Goal: Information Seeking & Learning: Learn about a topic

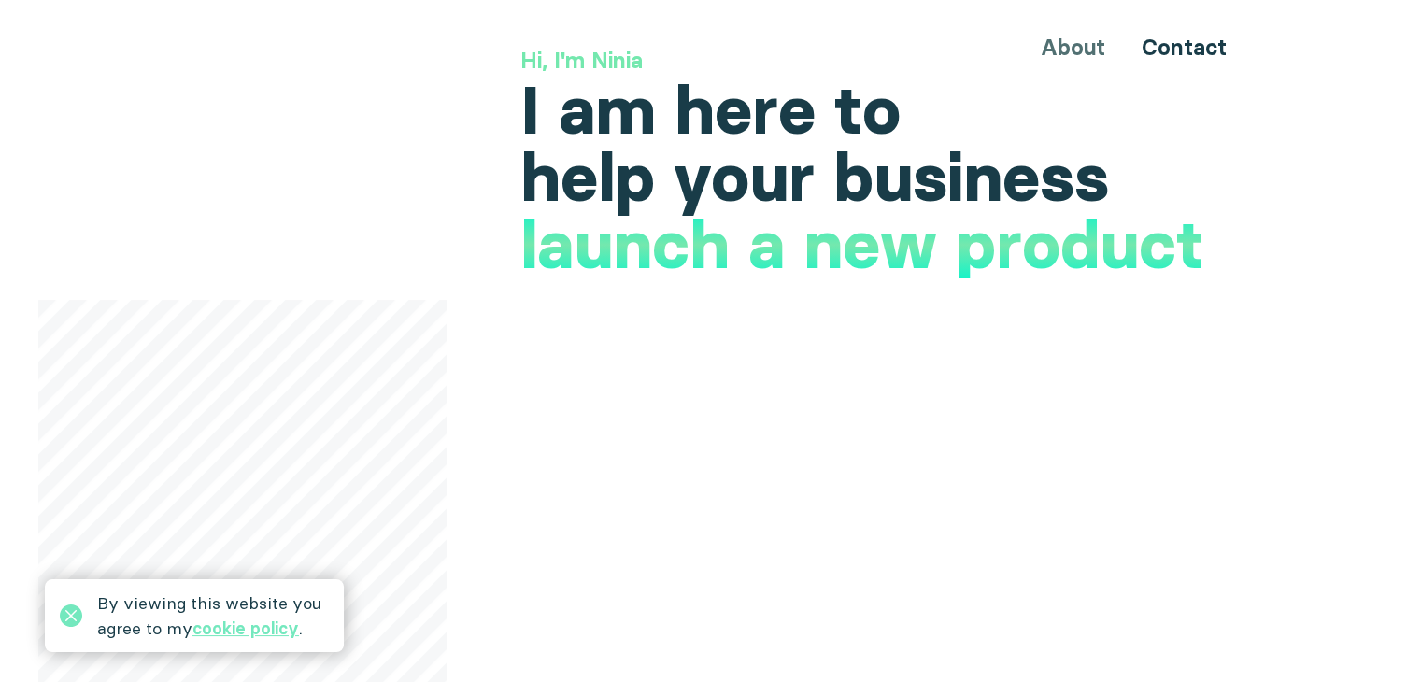
scroll to position [280, 0]
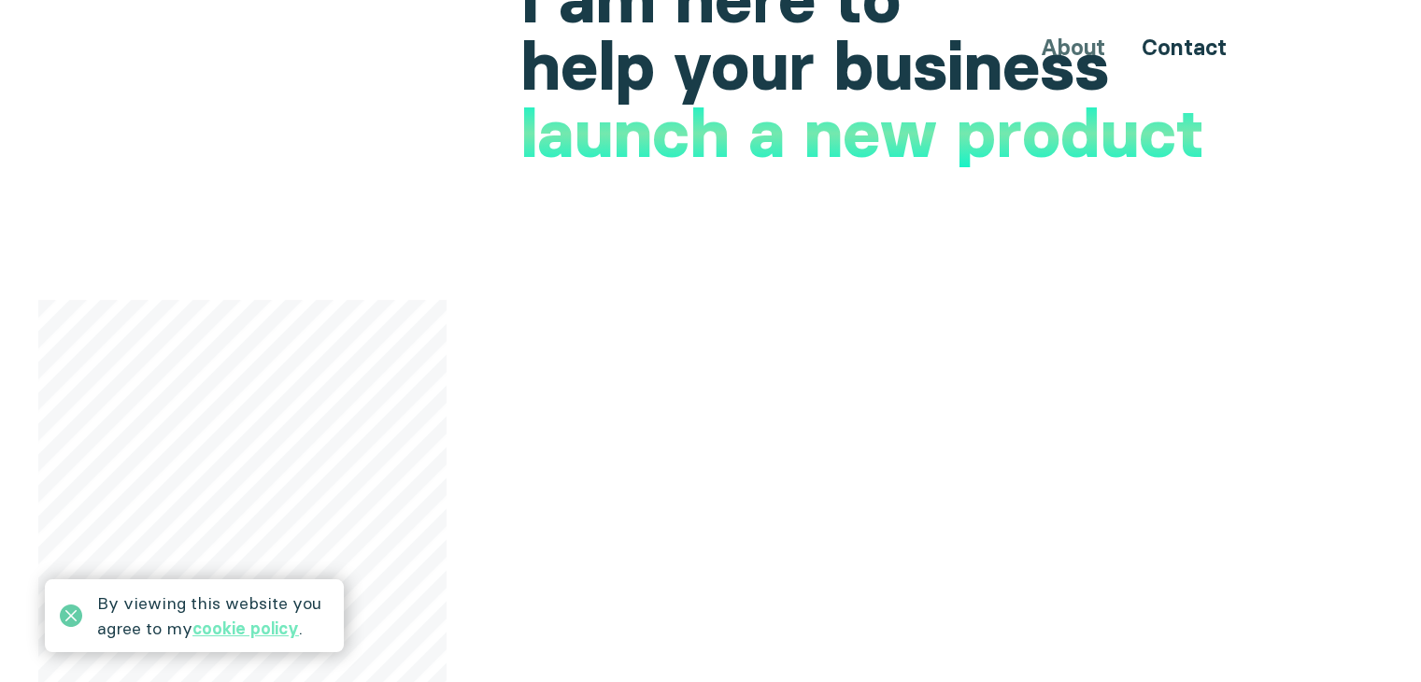
drag, startPoint x: 56, startPoint y: 617, endPoint x: 78, endPoint y: 610, distance: 23.4
click at [67, 618] on div "By viewing this website you agree to my cookie policy ." at bounding box center [194, 615] width 299 height 73
click at [78, 610] on icon at bounding box center [71, 615] width 22 height 22
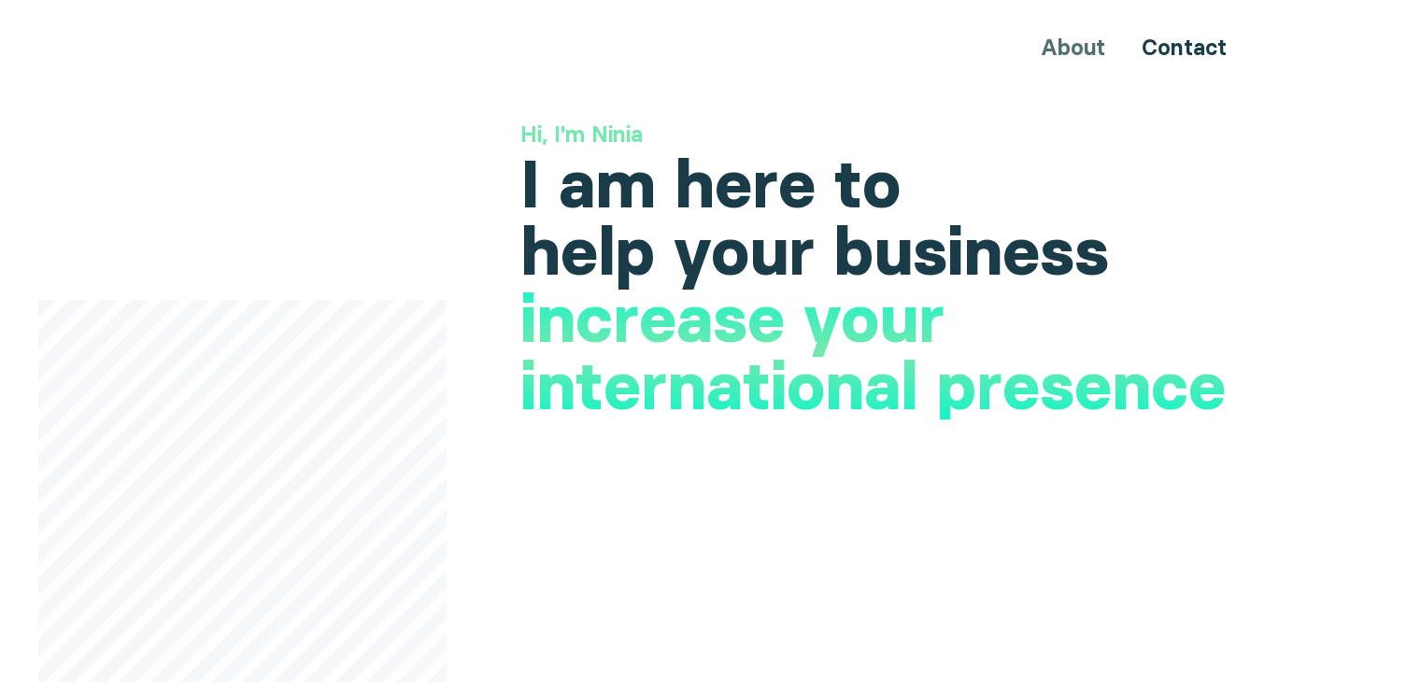
scroll to position [0, 0]
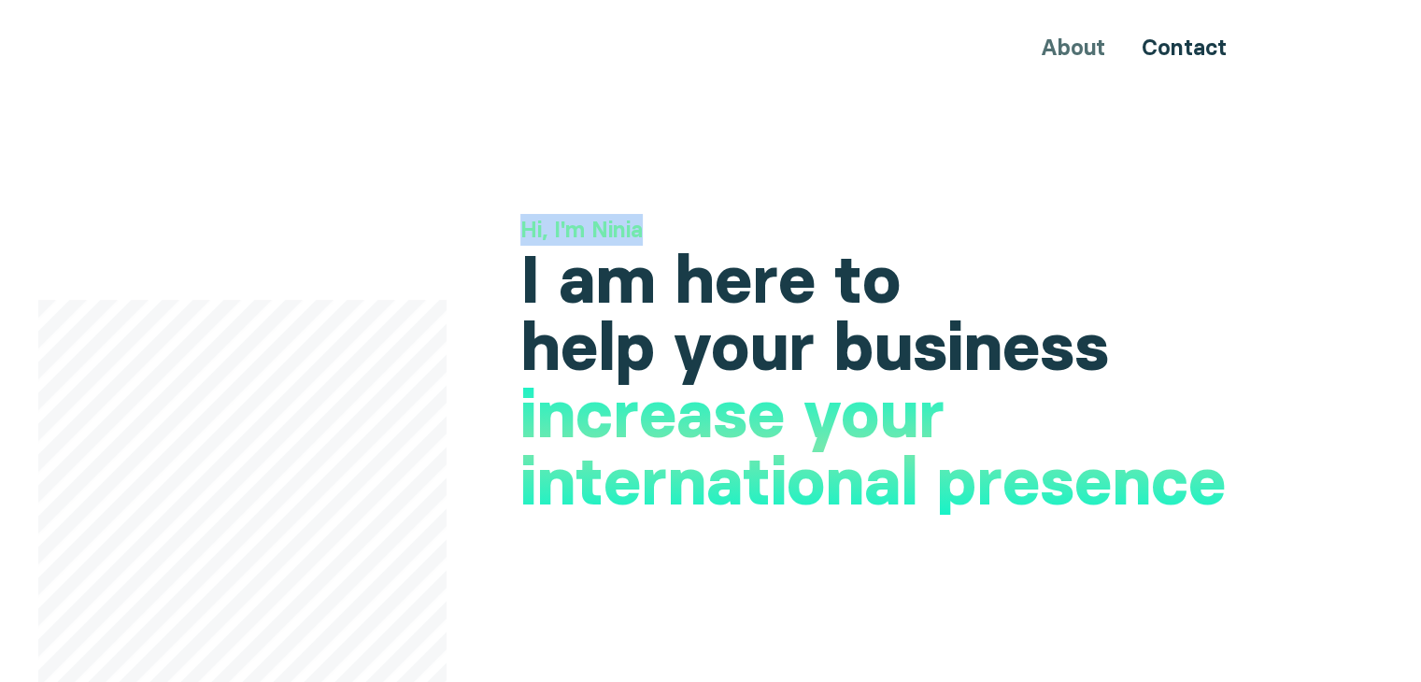
drag, startPoint x: 478, startPoint y: 244, endPoint x: 942, endPoint y: 211, distance: 464.5
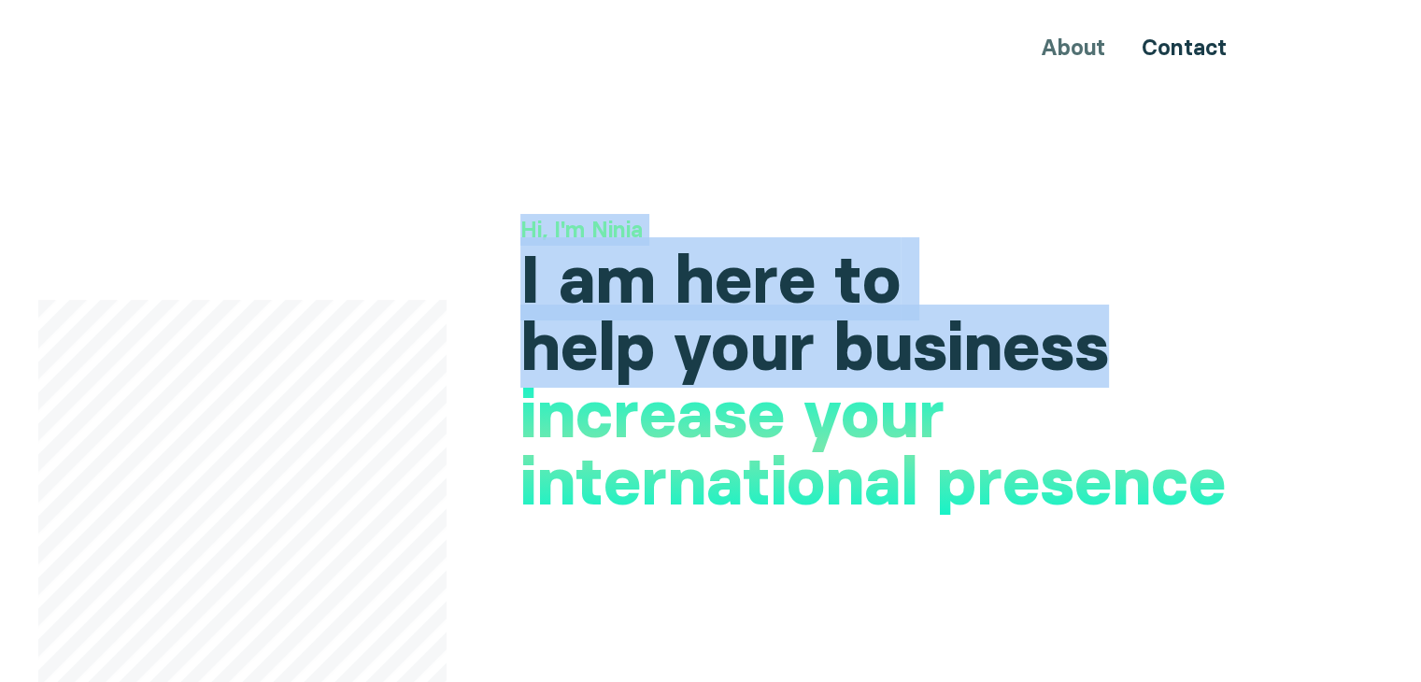
drag, startPoint x: 515, startPoint y: 223, endPoint x: 864, endPoint y: 381, distance: 383.4
click at [978, 371] on h1 "I am here to help your business" at bounding box center [888, 313] width 736 height 135
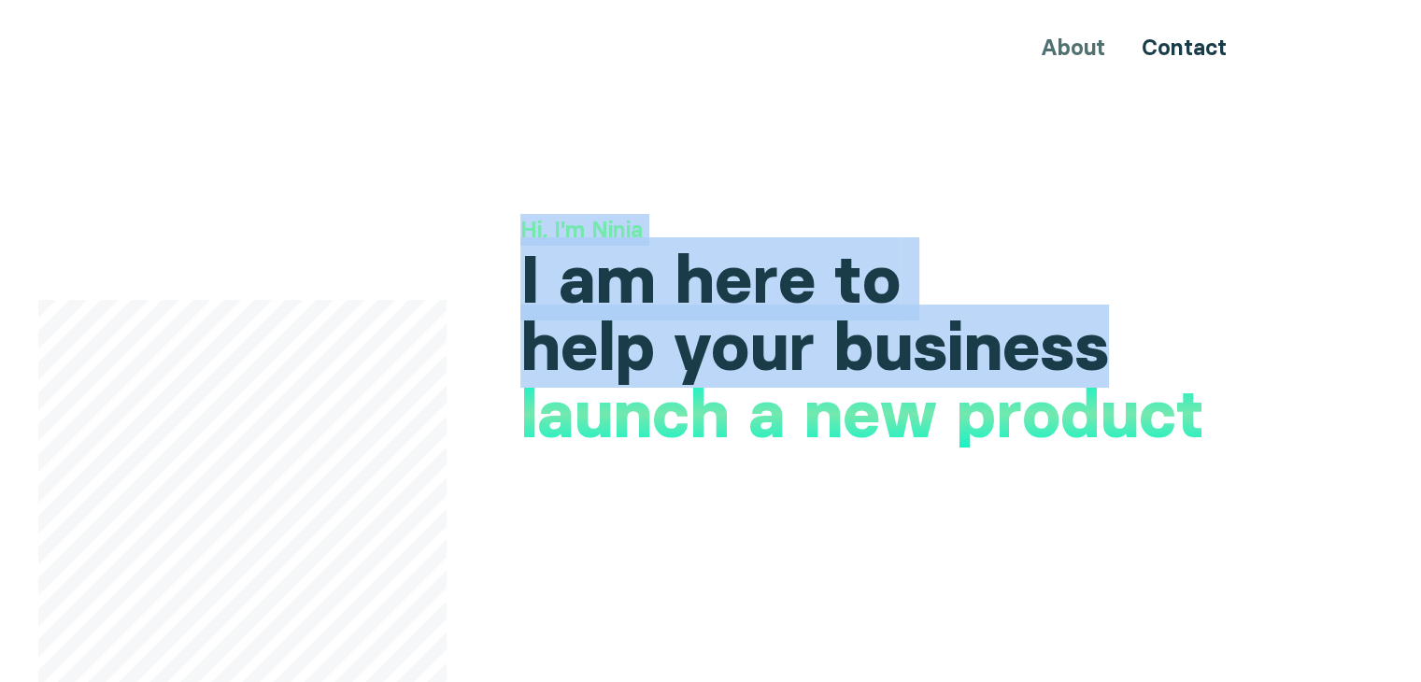
drag, startPoint x: 502, startPoint y: 236, endPoint x: 1128, endPoint y: 332, distance: 634.0
copy div "Hi, I'm Ninia I am here to help your business"
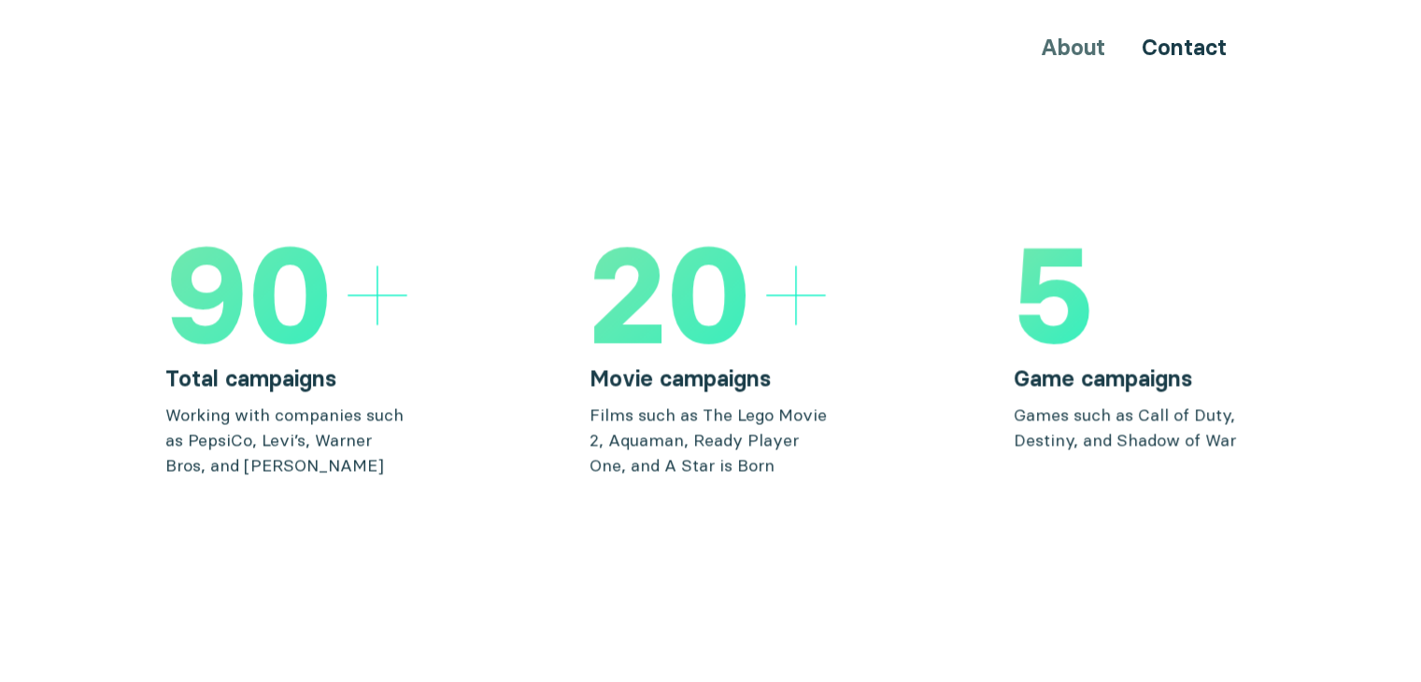
scroll to position [2896, 0]
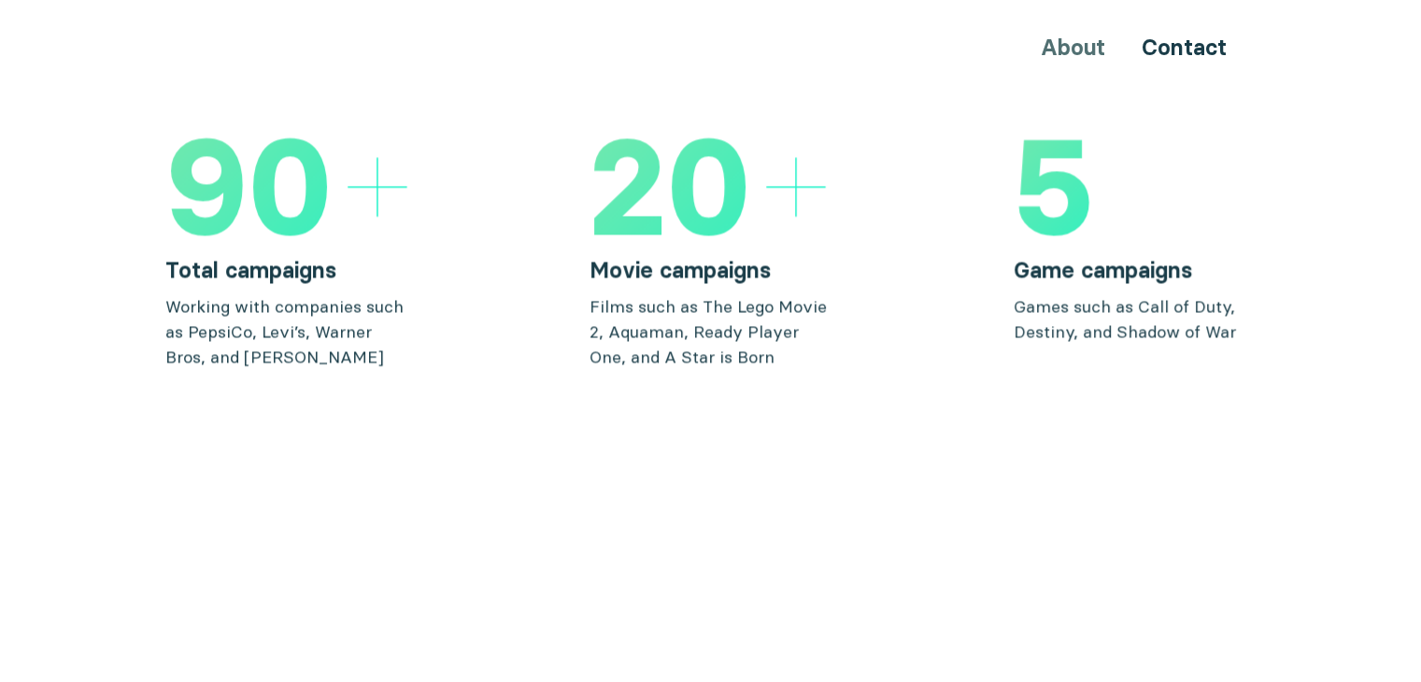
click at [377, 157] on icon at bounding box center [377, 187] width 60 height 60
click at [803, 158] on icon at bounding box center [796, 187] width 60 height 60
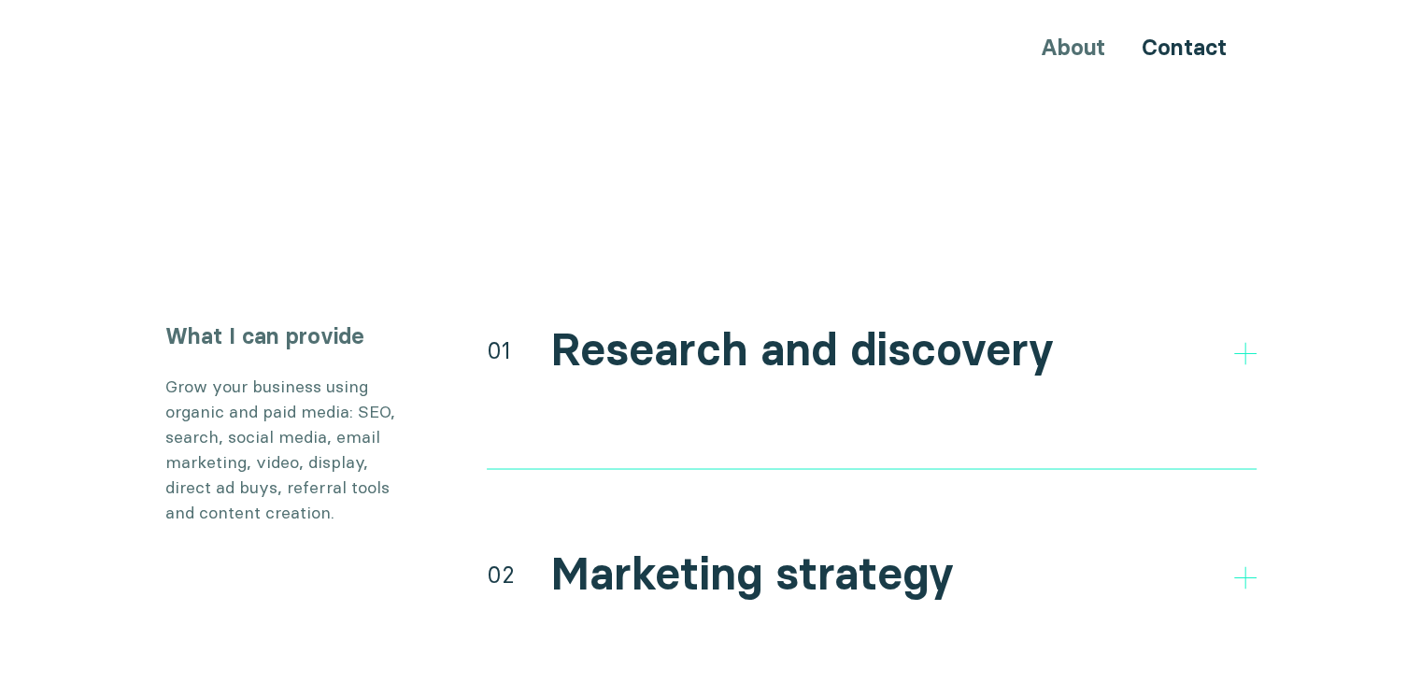
scroll to position [3456, 0]
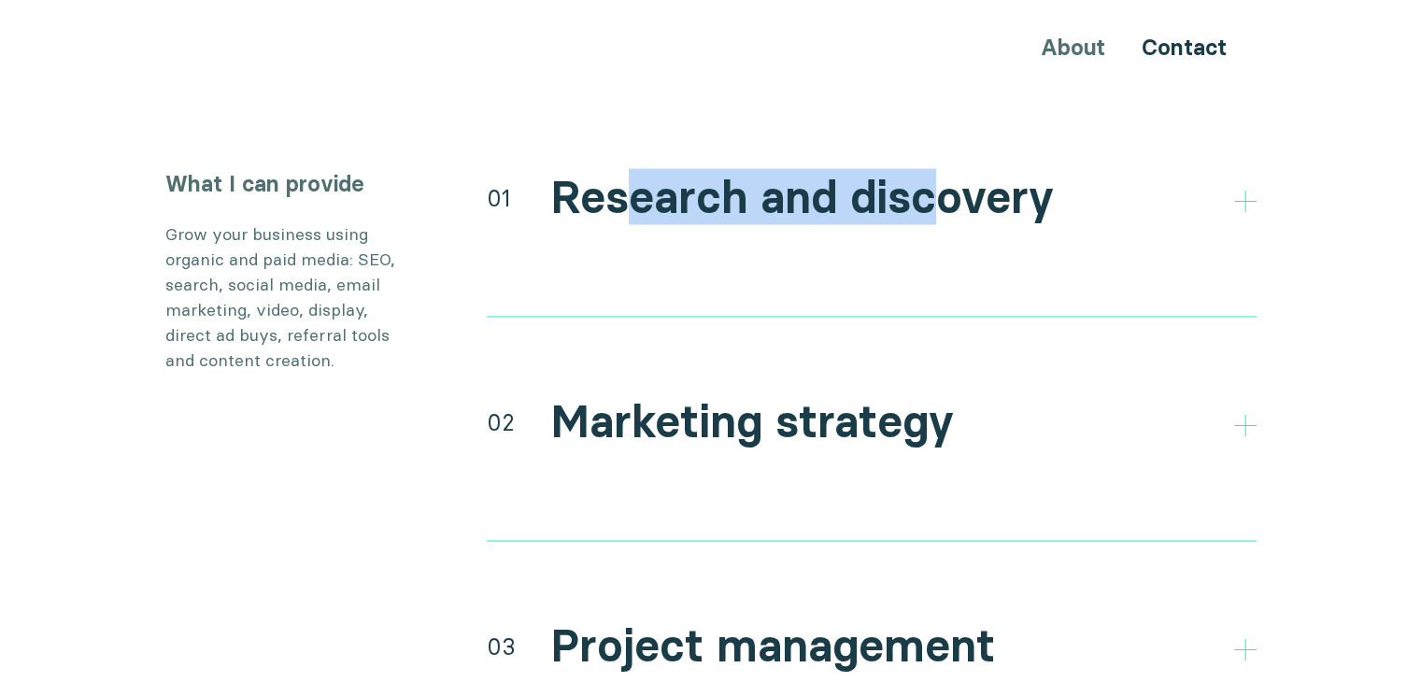
drag, startPoint x: 617, startPoint y: 149, endPoint x: 937, endPoint y: 169, distance: 321.0
click at [937, 170] on h2 "Research and discovery" at bounding box center [801, 197] width 503 height 54
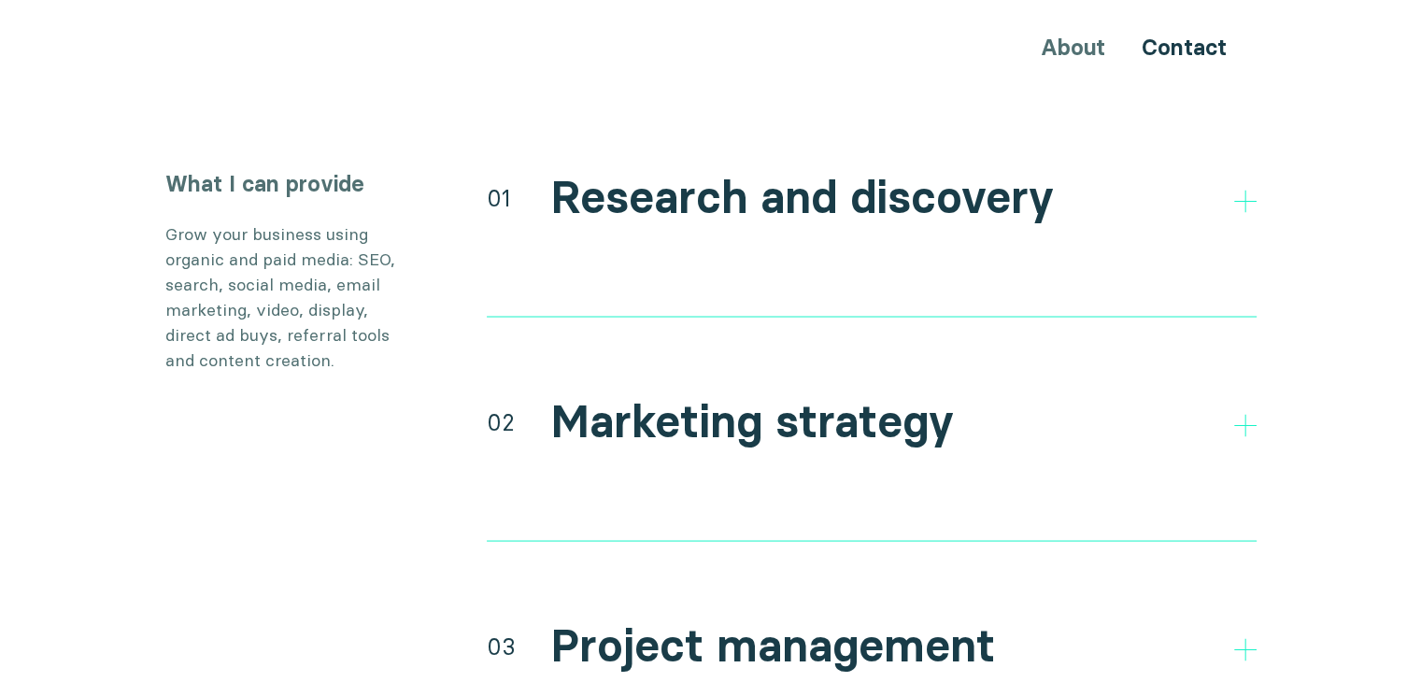
click at [571, 196] on div "01 Research and discovery Direct and indirect competitor research Research your…" at bounding box center [872, 241] width 770 height 149
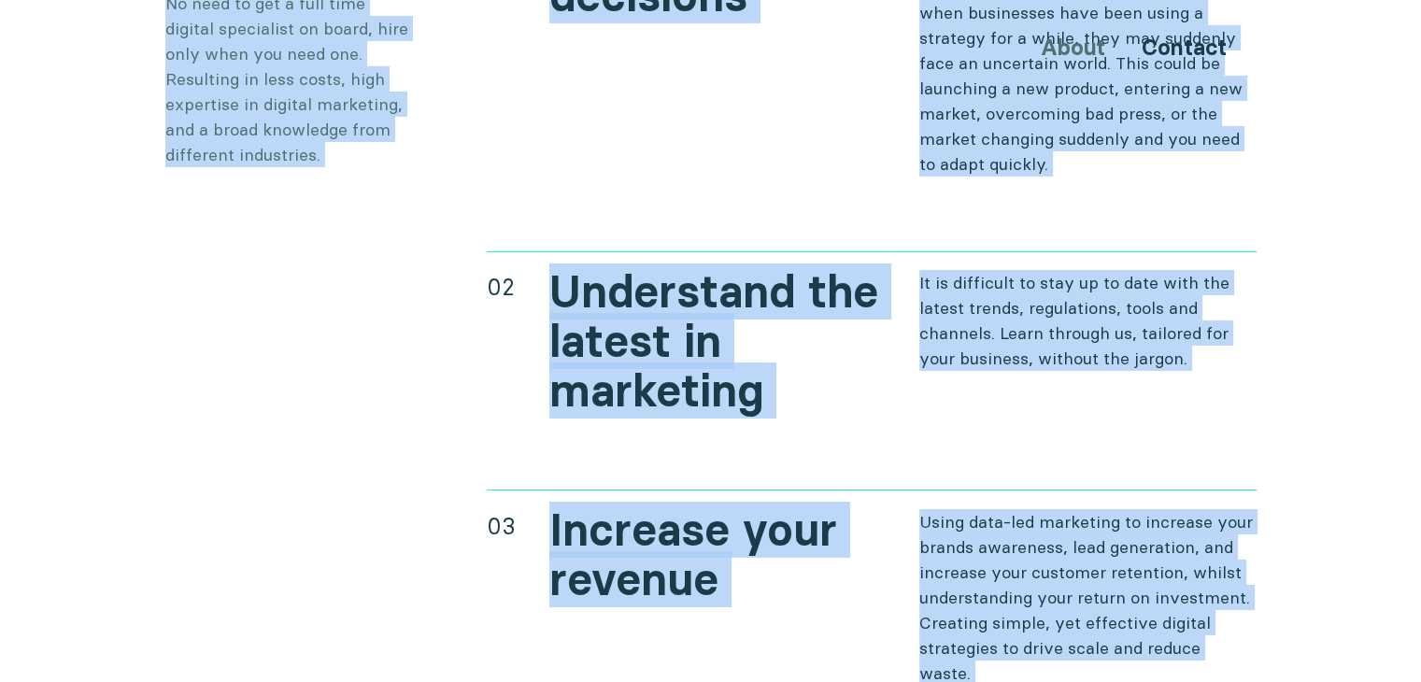
scroll to position [6676, 0]
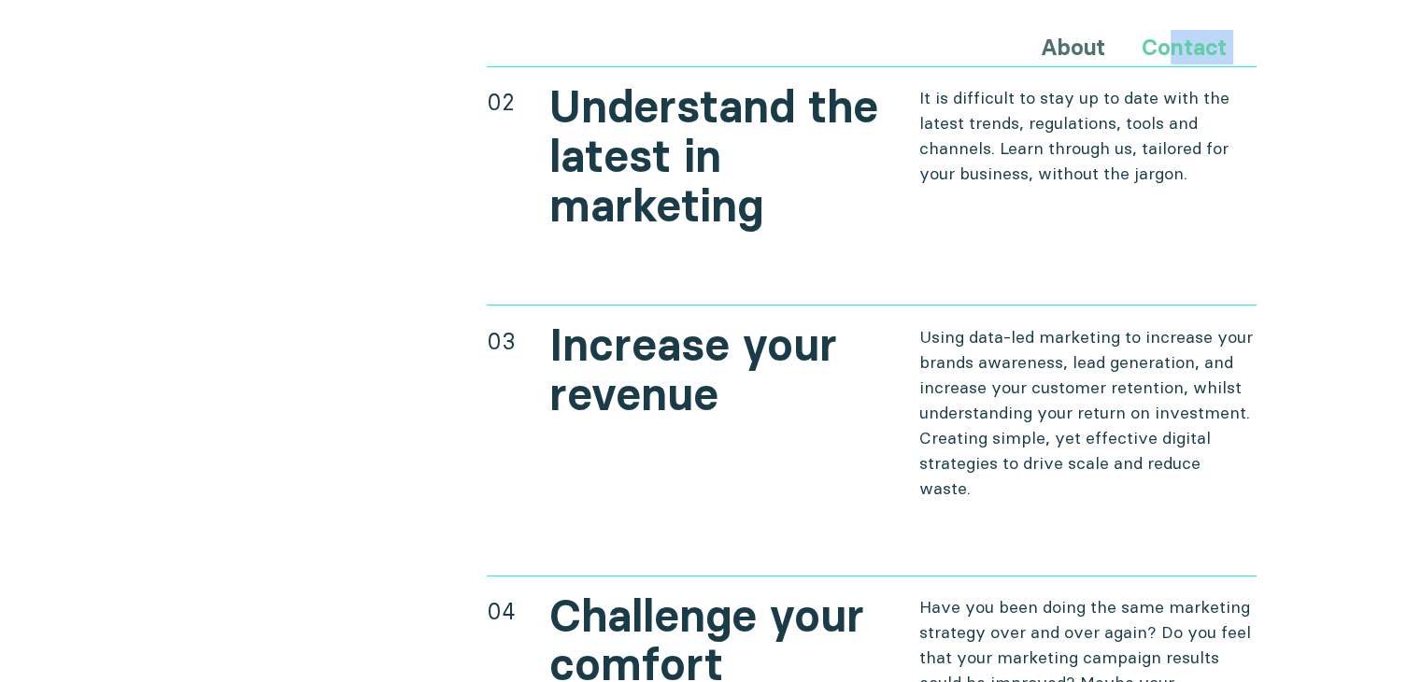
drag, startPoint x: 549, startPoint y: 153, endPoint x: 1173, endPoint y: 35, distance: 635.2
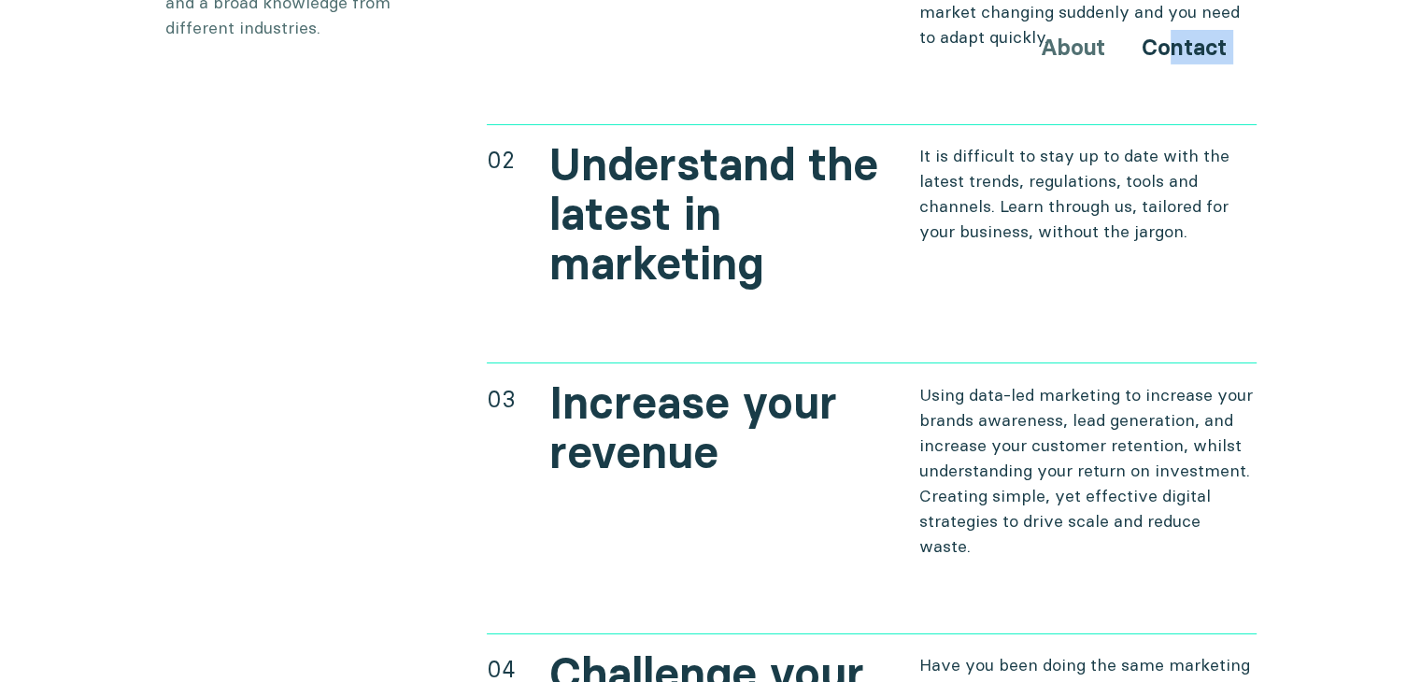
scroll to position [6209, 0]
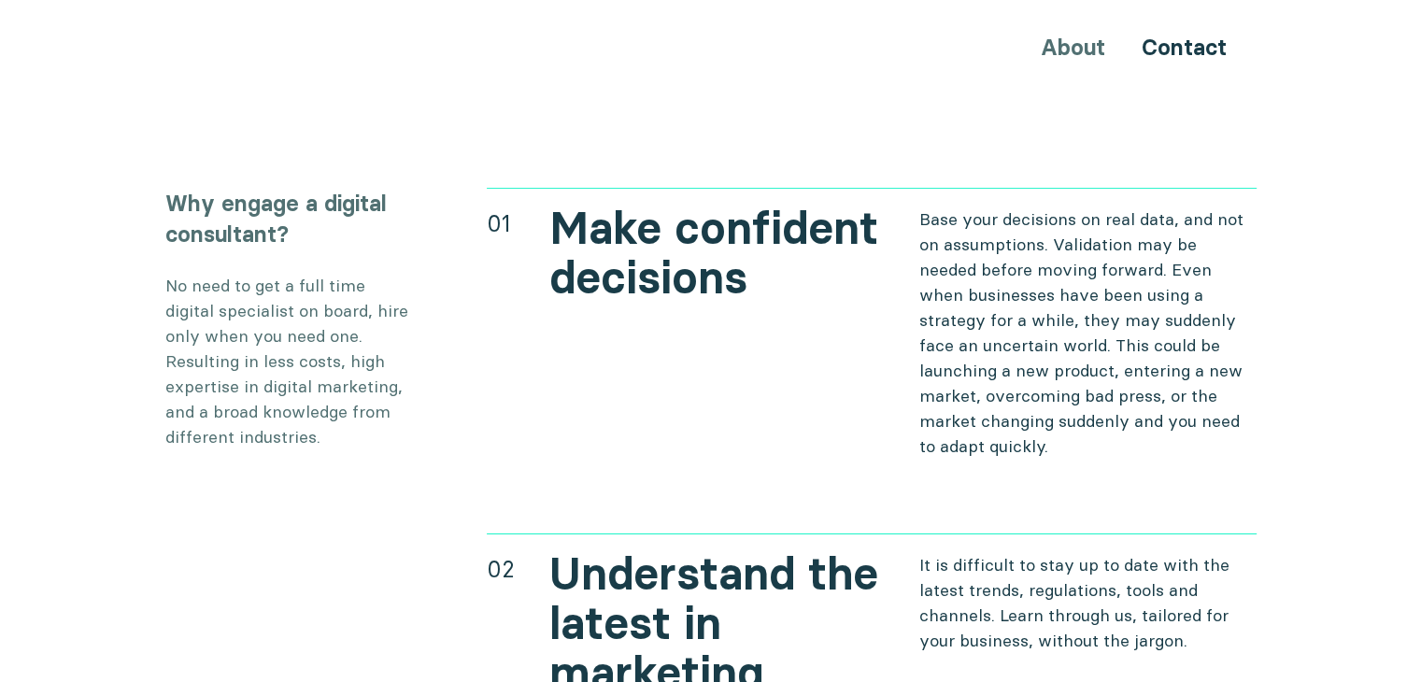
click at [631, 267] on h2 "Make confident decisions" at bounding box center [717, 253] width 337 height 99
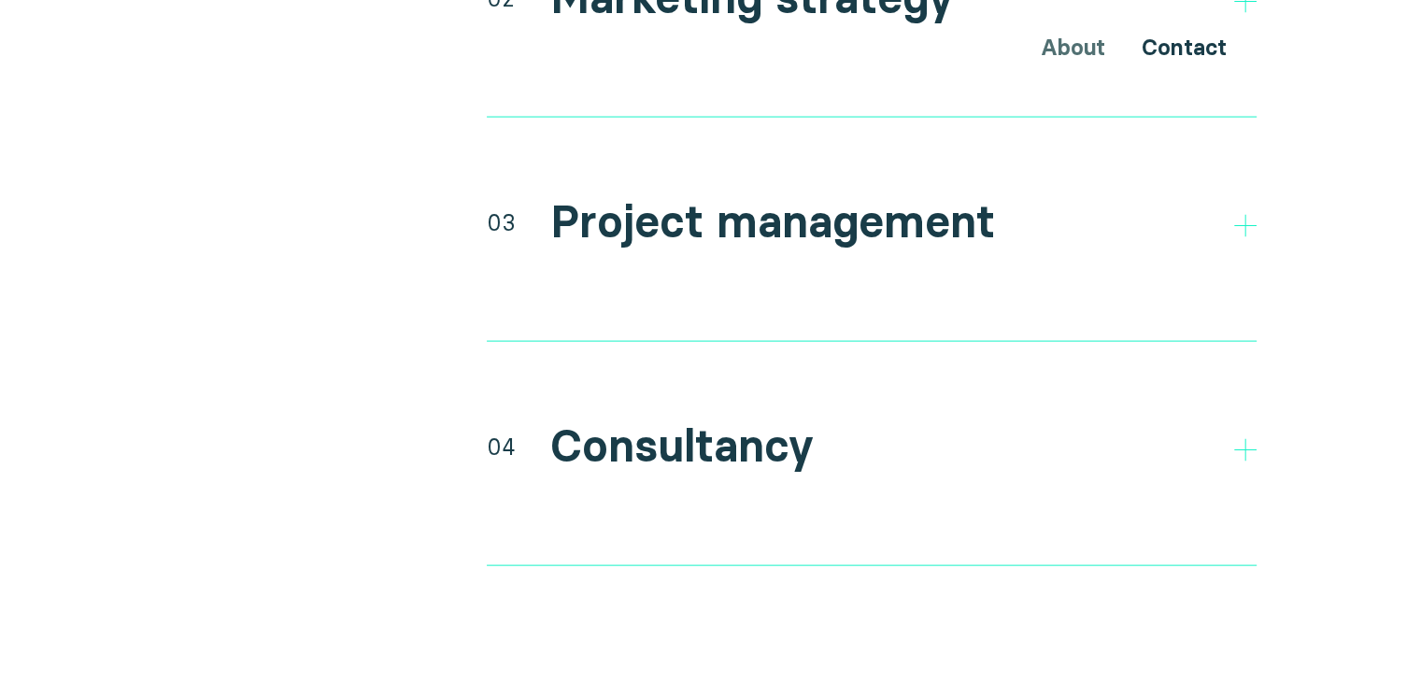
scroll to position [3225, 0]
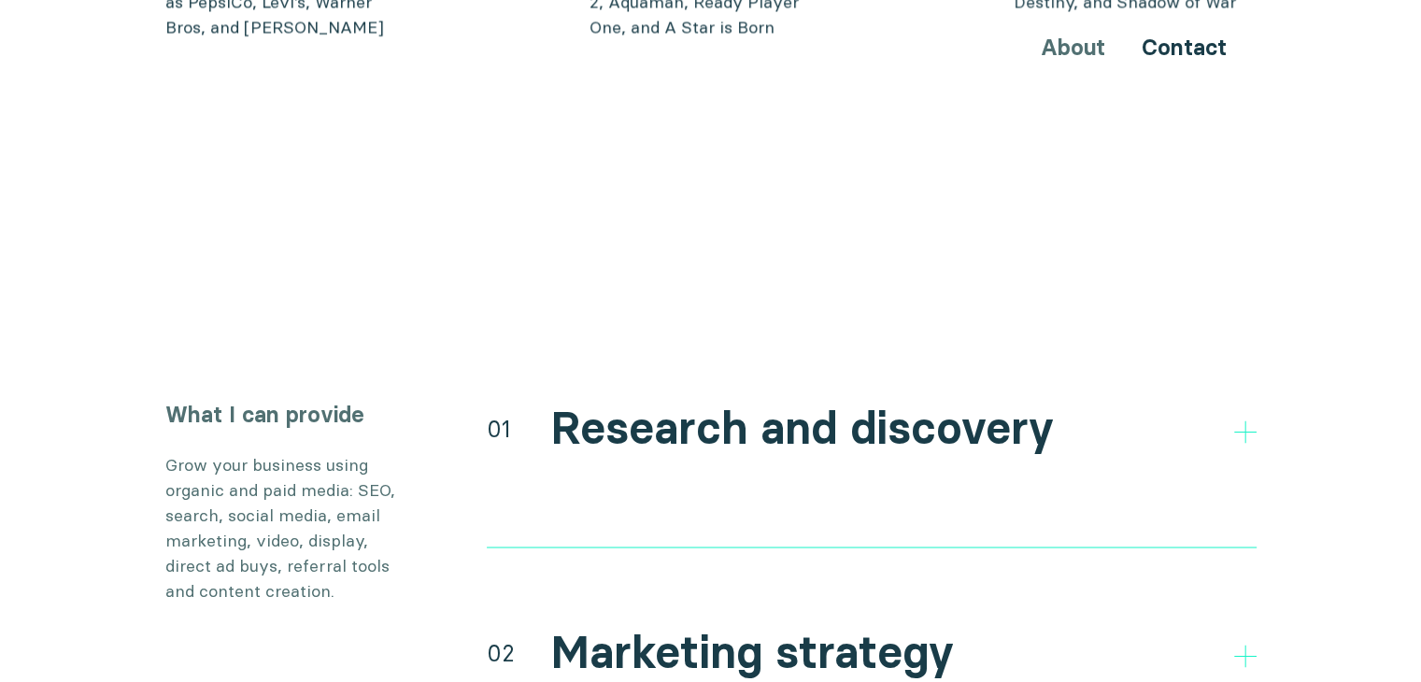
click at [1075, 54] on div "About Contact" at bounding box center [710, 47] width 1121 height 35
click at [1075, 41] on div "About Contact" at bounding box center [710, 47] width 1121 height 35
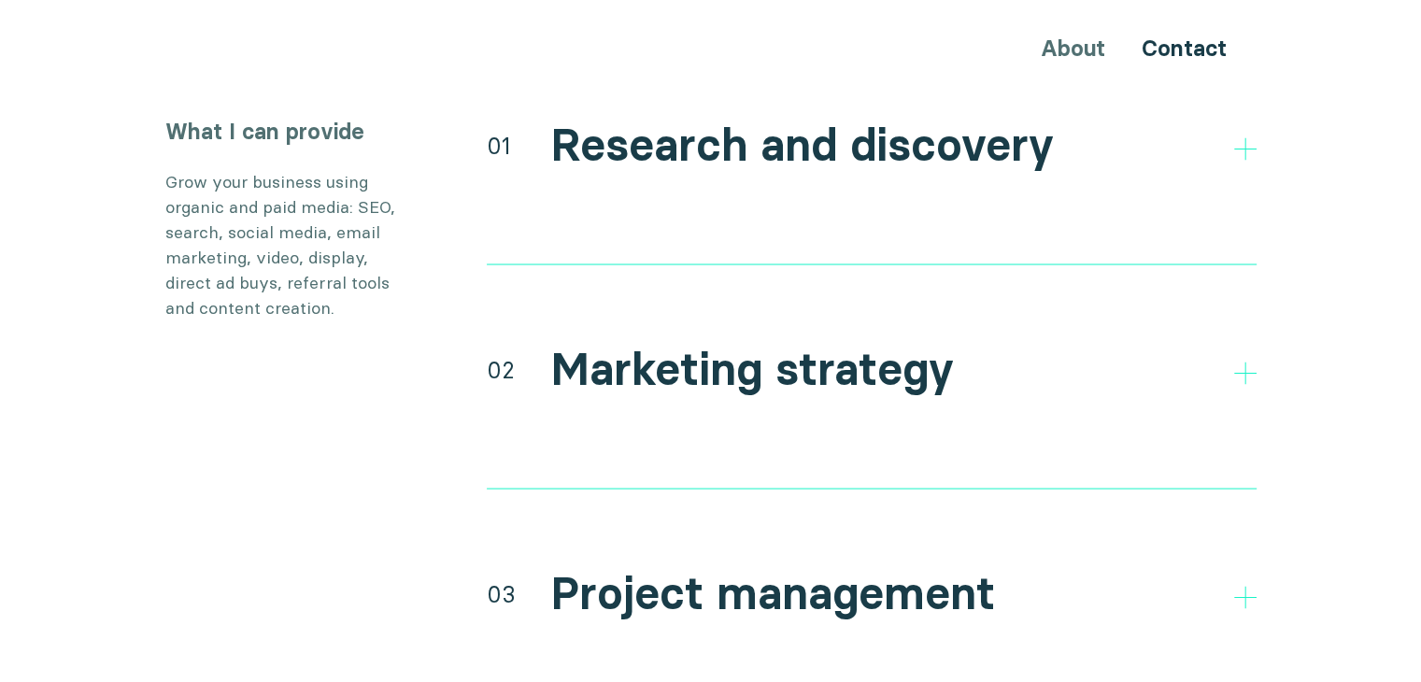
scroll to position [3506, 0]
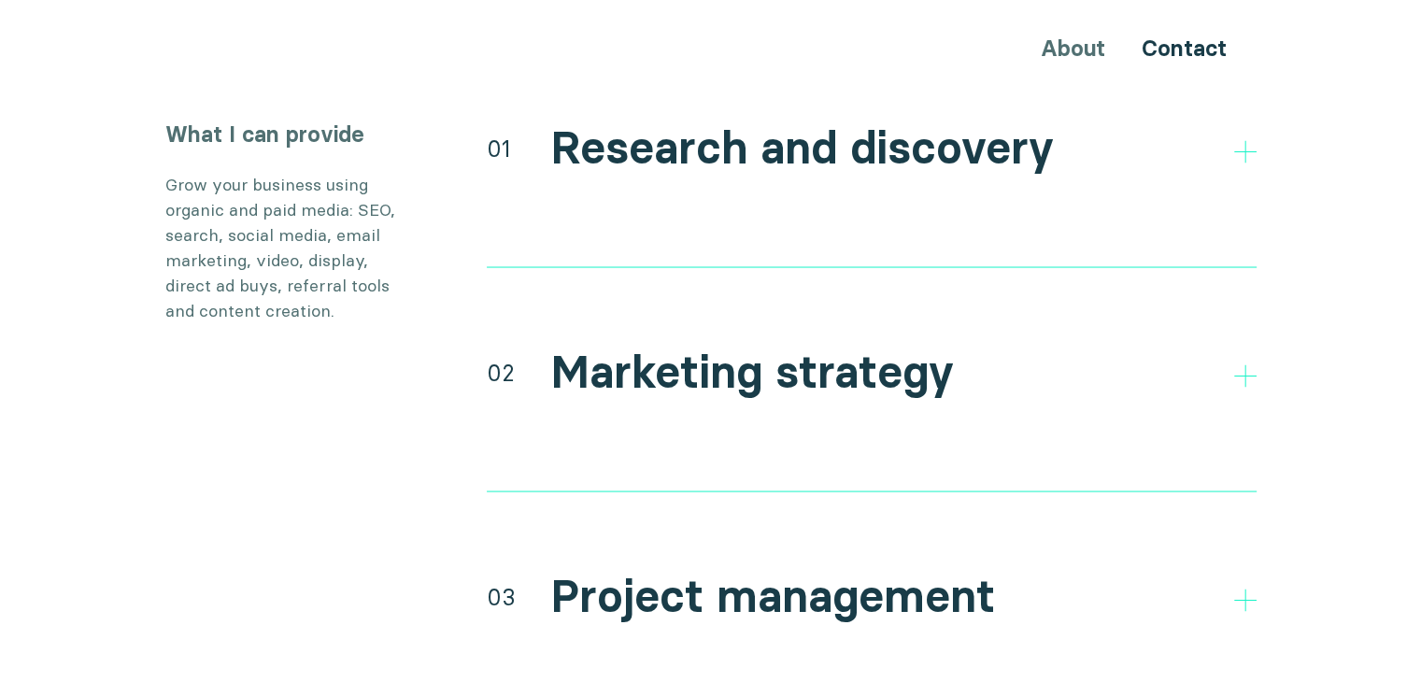
click at [762, 130] on h2 "Research and discovery" at bounding box center [801, 148] width 503 height 54
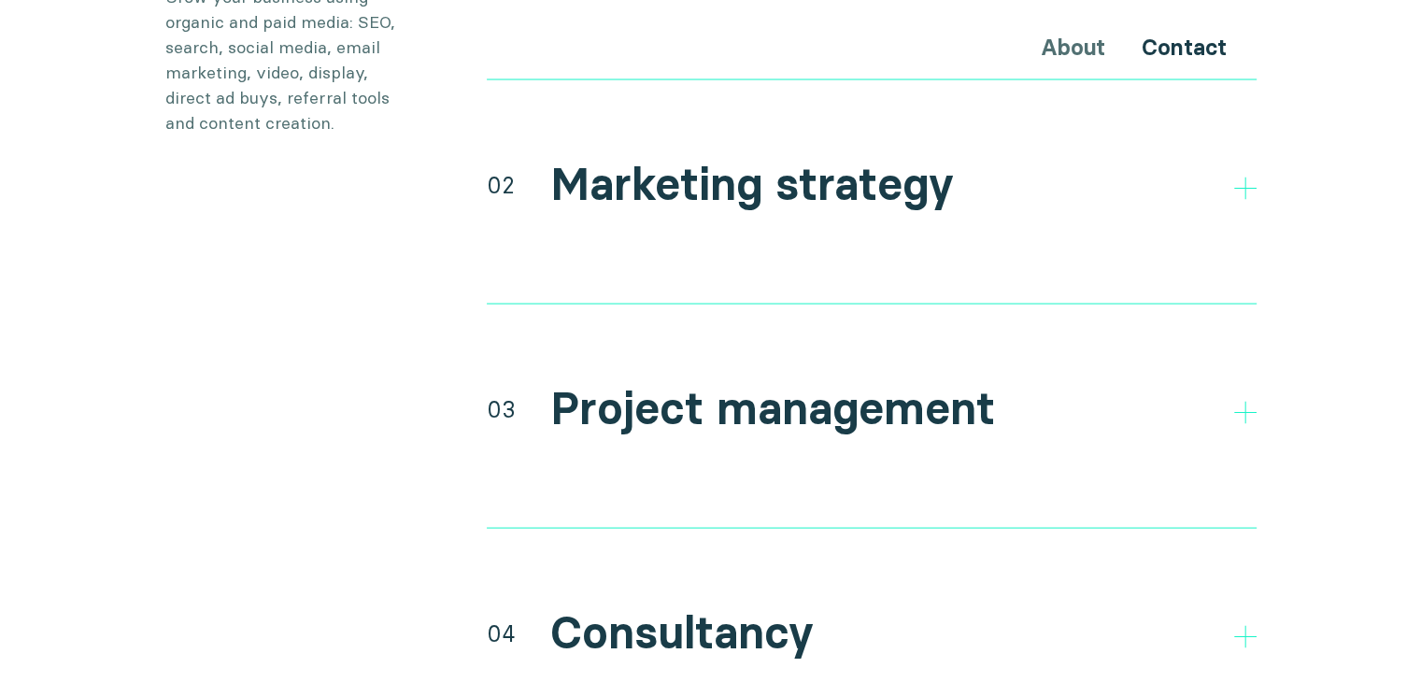
scroll to position [3879, 0]
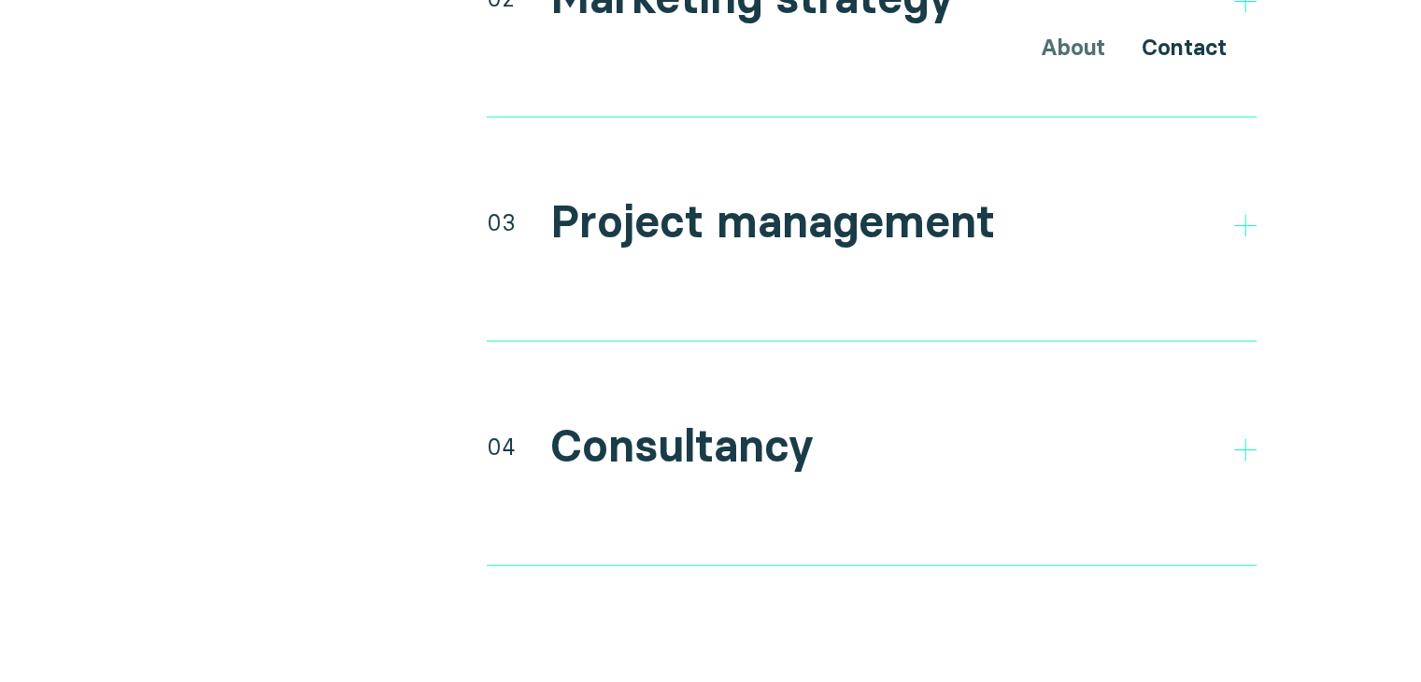
click at [665, 211] on h2 "Project management" at bounding box center [772, 222] width 445 height 54
click at [517, 192] on div "03 Project management" at bounding box center [872, 220] width 770 height 57
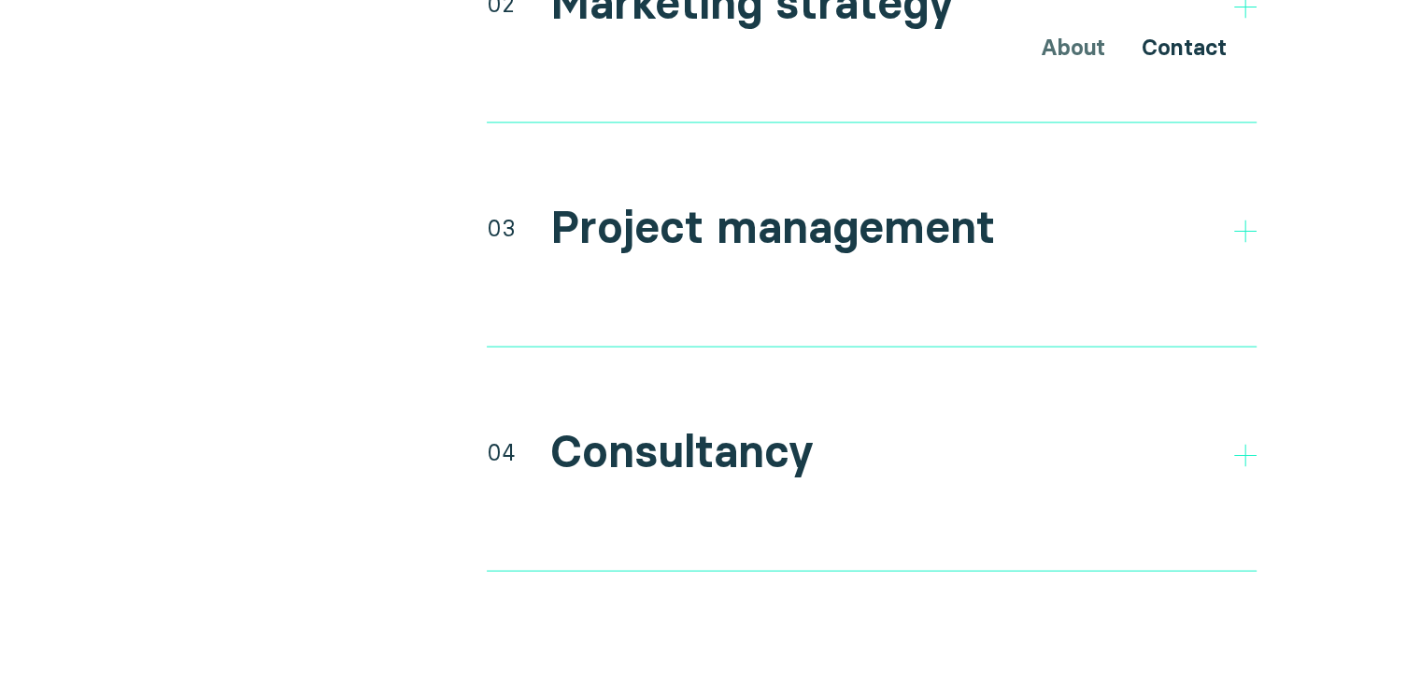
scroll to position [3319, 0]
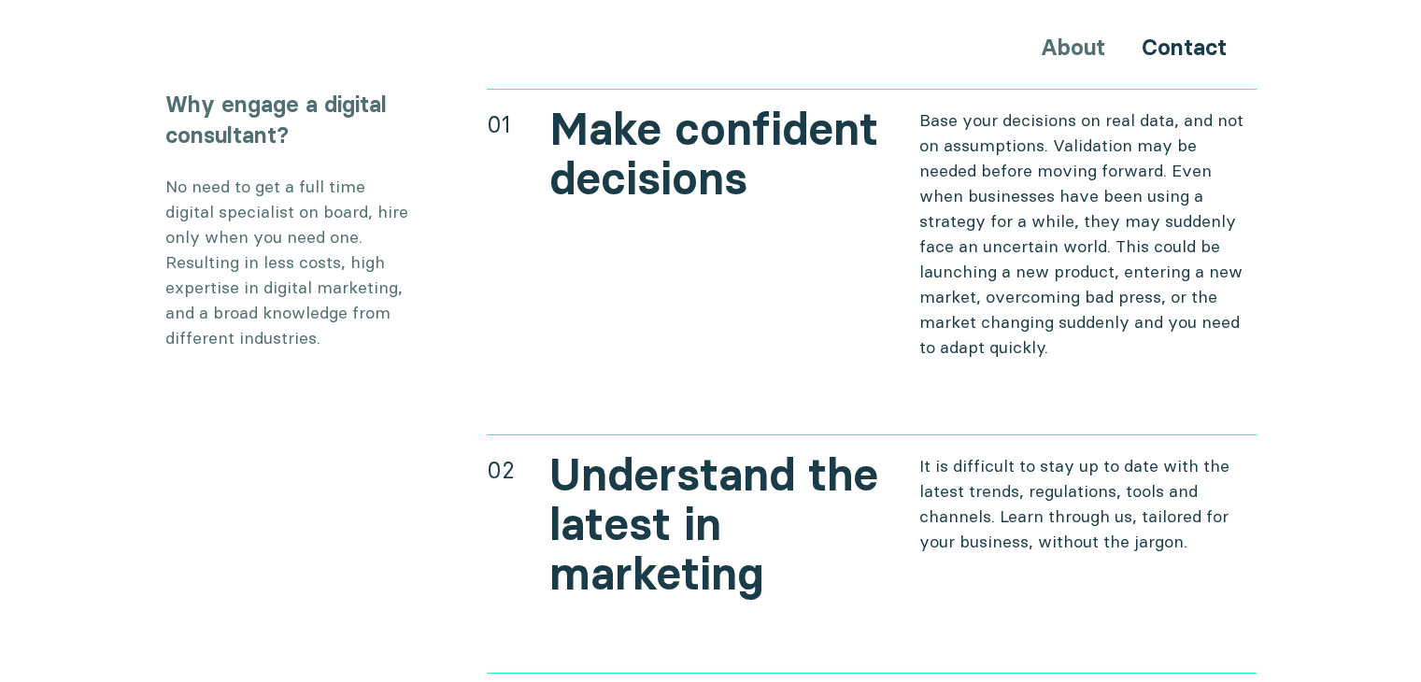
click at [630, 249] on div "01 Make confident decisions Base your decisions on real data, and not on assump…" at bounding box center [872, 224] width 770 height 271
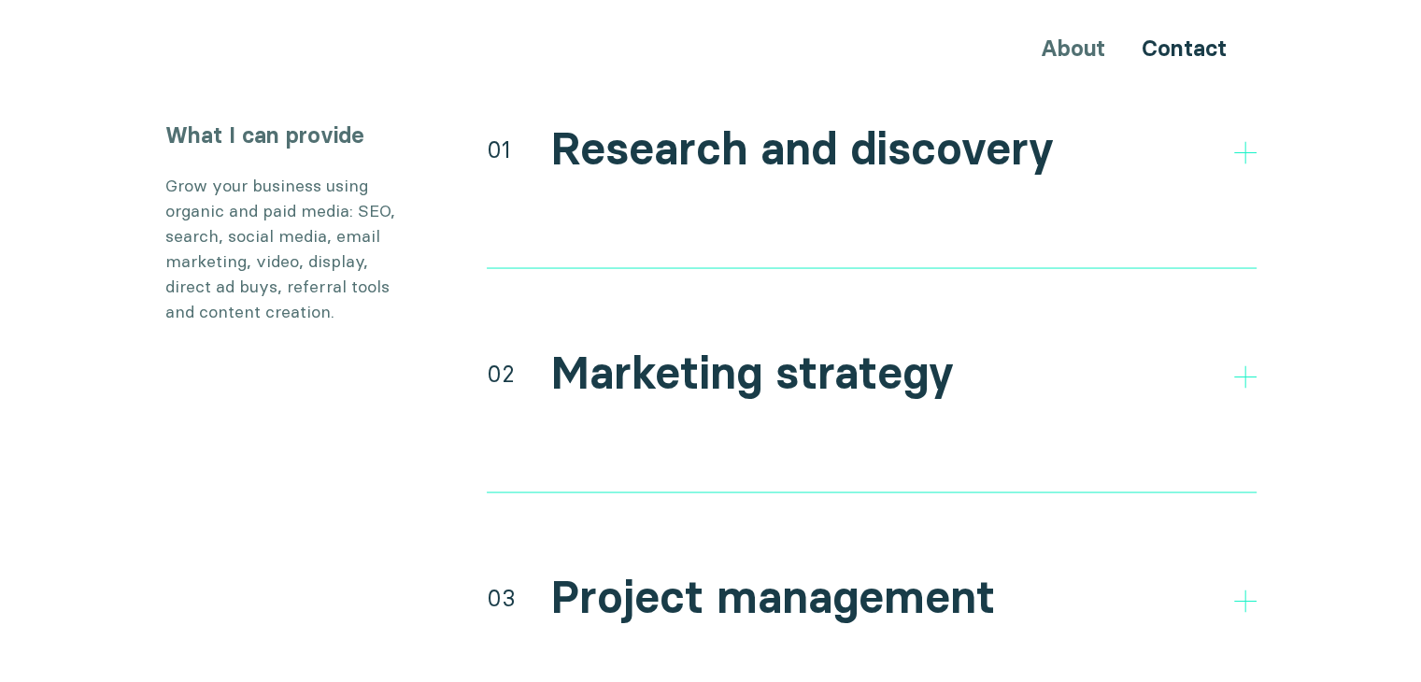
scroll to position [3412, 0]
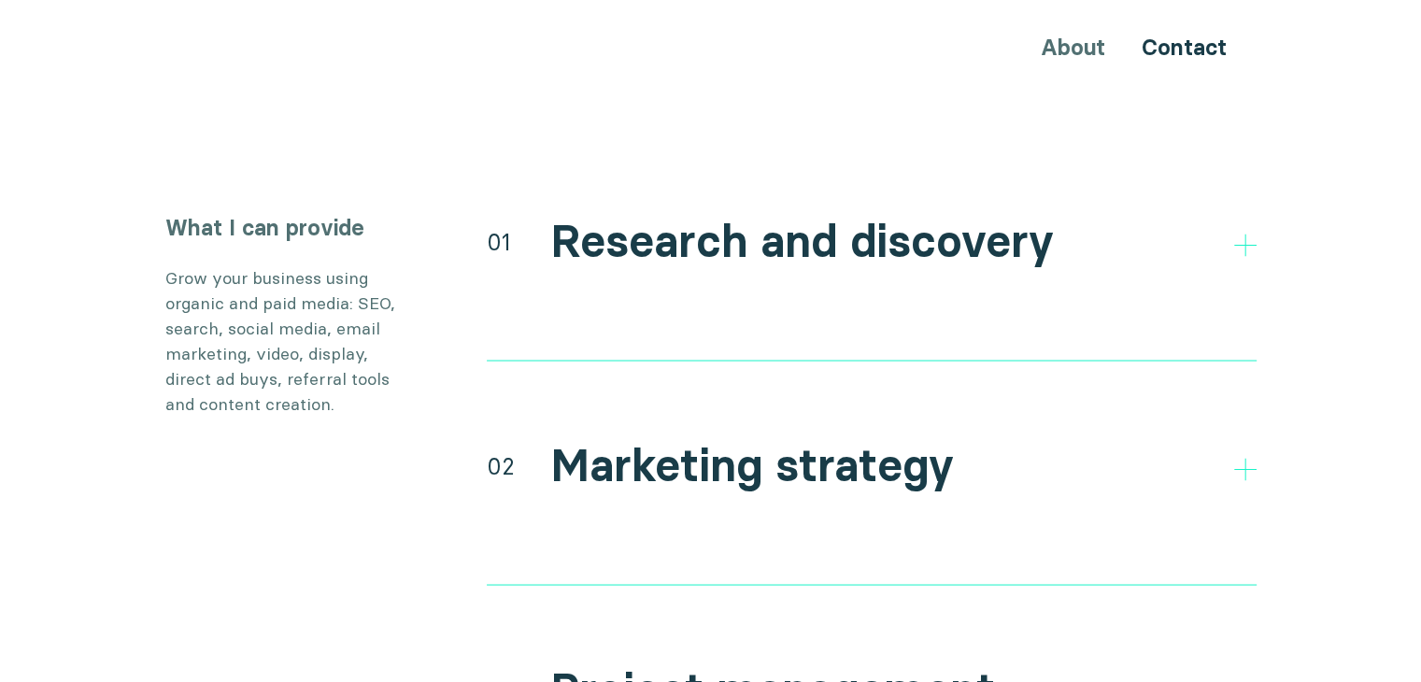
drag, startPoint x: 668, startPoint y: 213, endPoint x: 1078, endPoint y: 219, distance: 410.1
click at [669, 214] on h2 "Research and discovery" at bounding box center [801, 241] width 503 height 54
click at [1237, 234] on icon at bounding box center [1245, 245] width 22 height 22
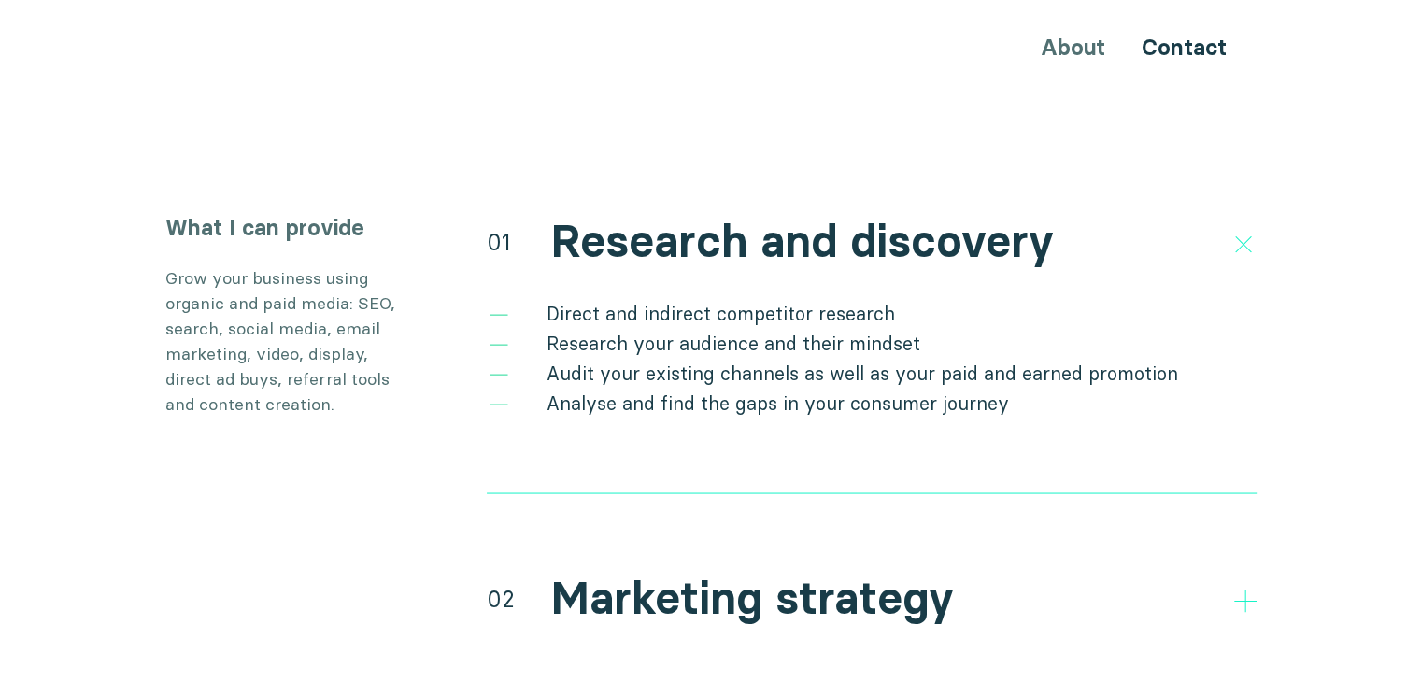
scroll to position [3693, 0]
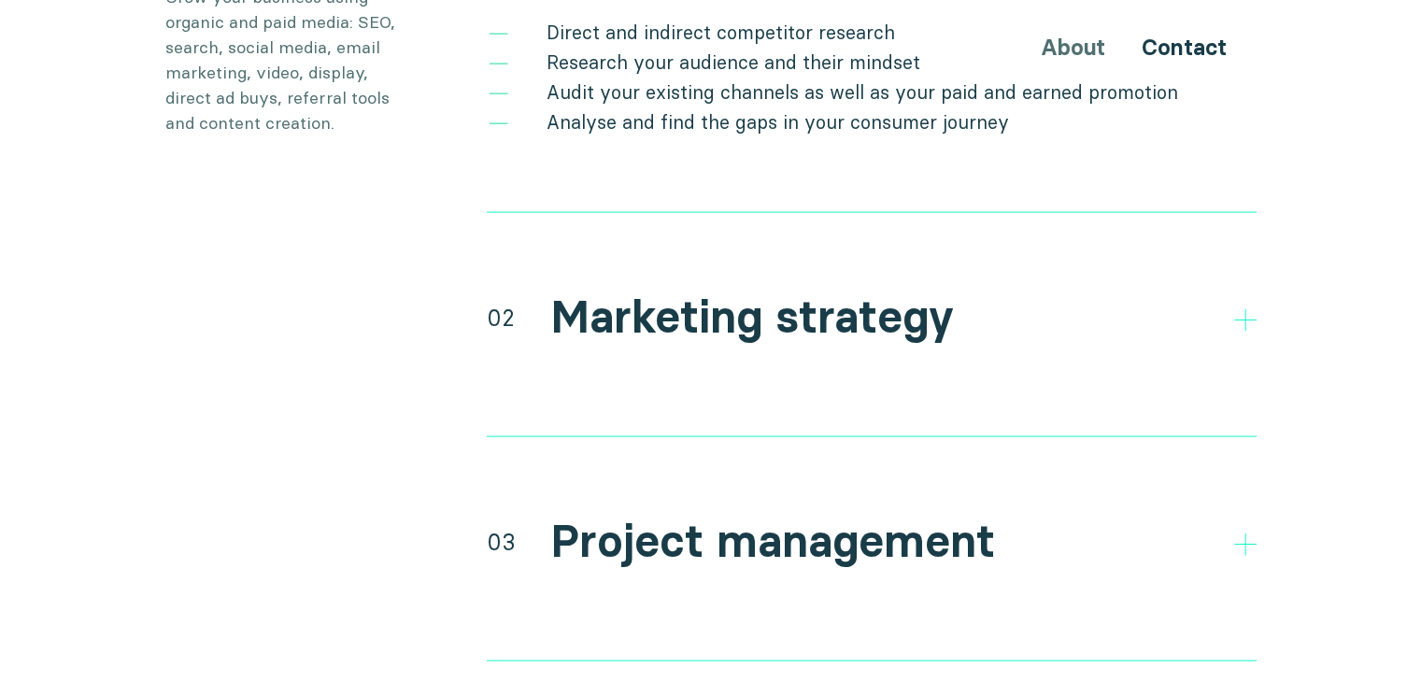
click at [1256, 289] on div "What I can provide Grow your business using organic and paid media: SEO, search…" at bounding box center [710, 445] width 1121 height 1029
click at [1239, 309] on icon at bounding box center [1245, 320] width 22 height 22
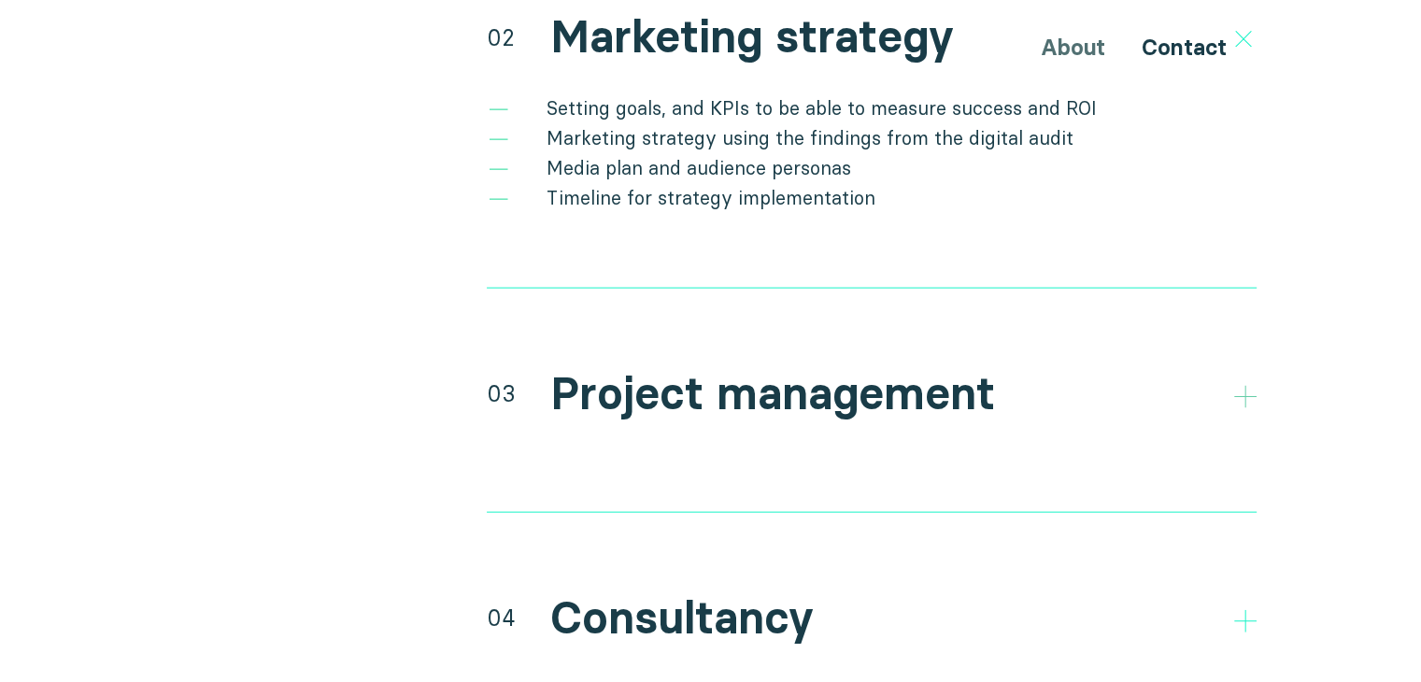
click at [1244, 386] on polygon at bounding box center [1245, 397] width 22 height 22
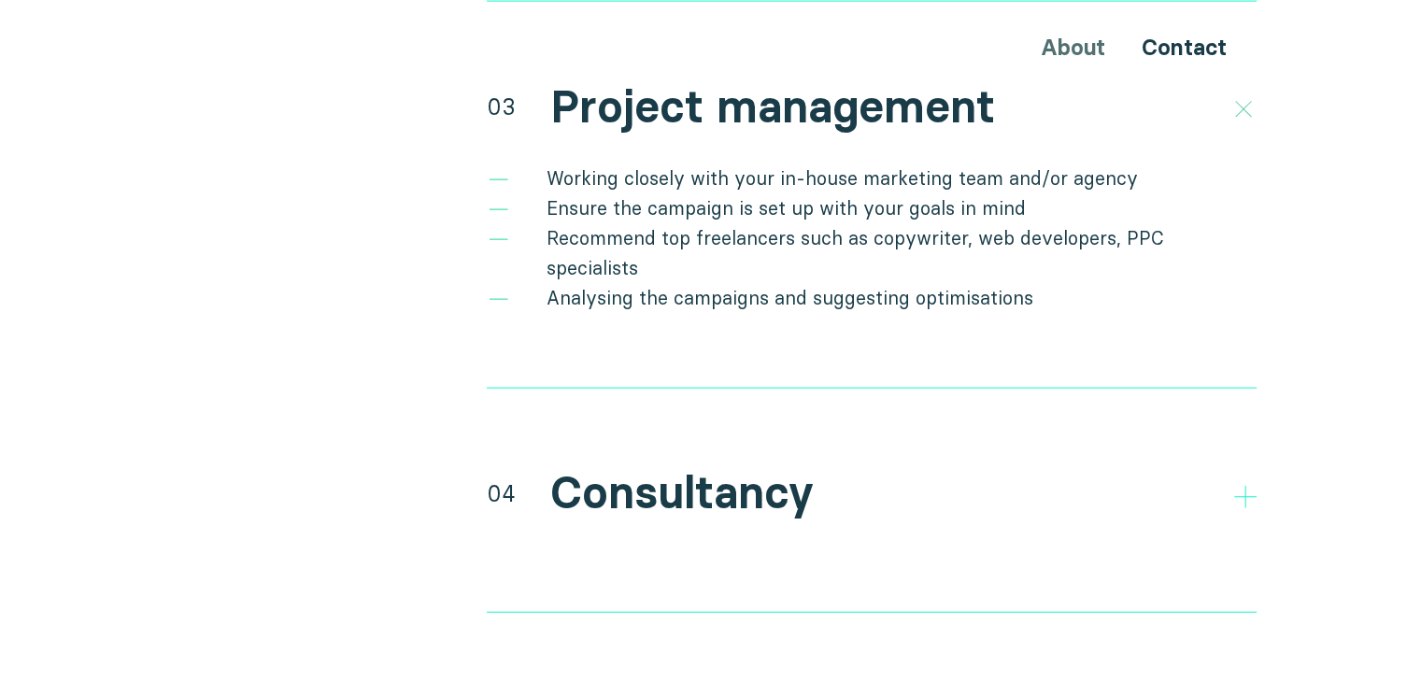
scroll to position [4346, 0]
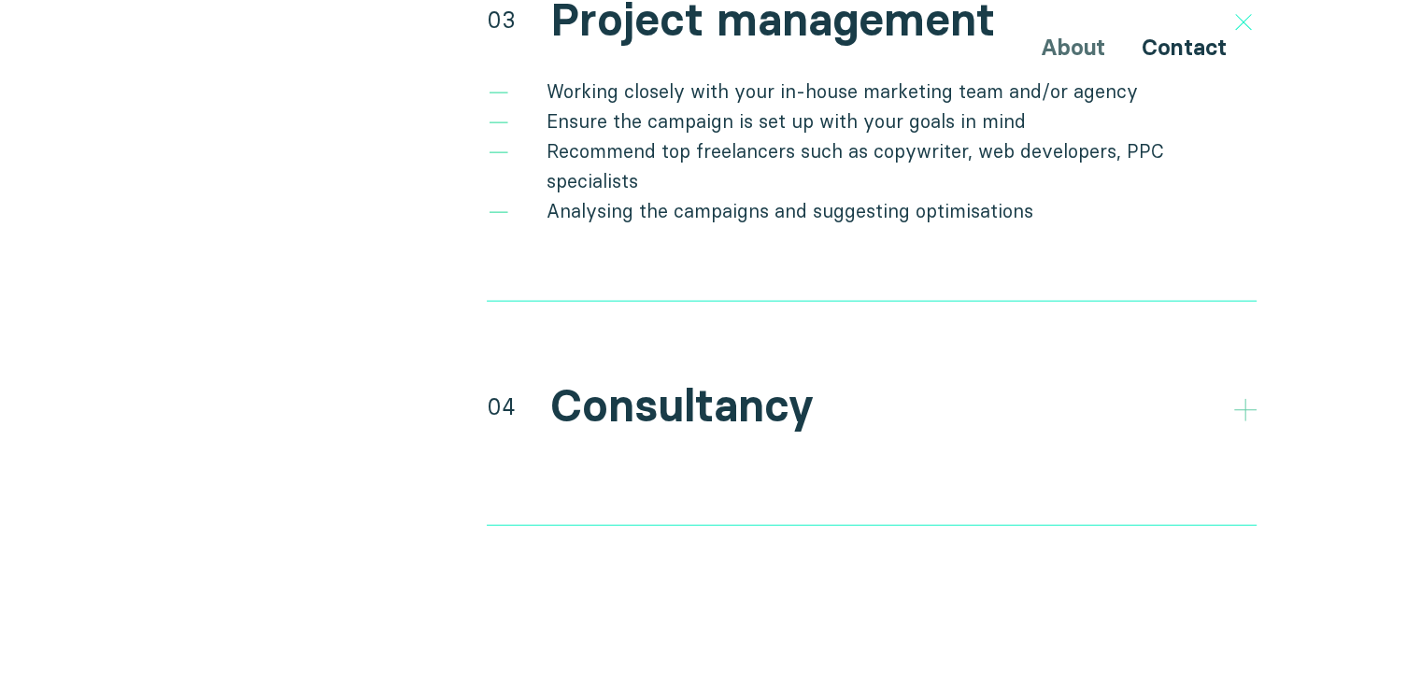
click at [1238, 399] on icon at bounding box center [1245, 410] width 22 height 22
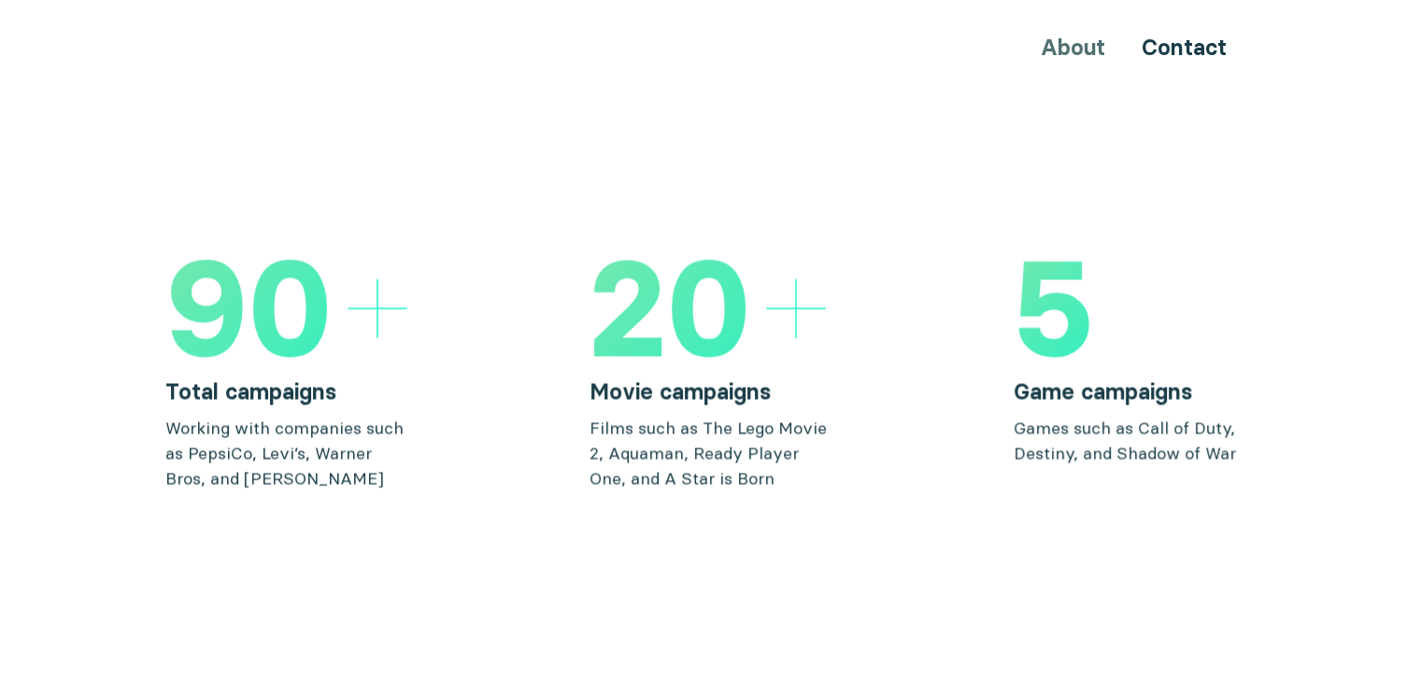
scroll to position [2758, 0]
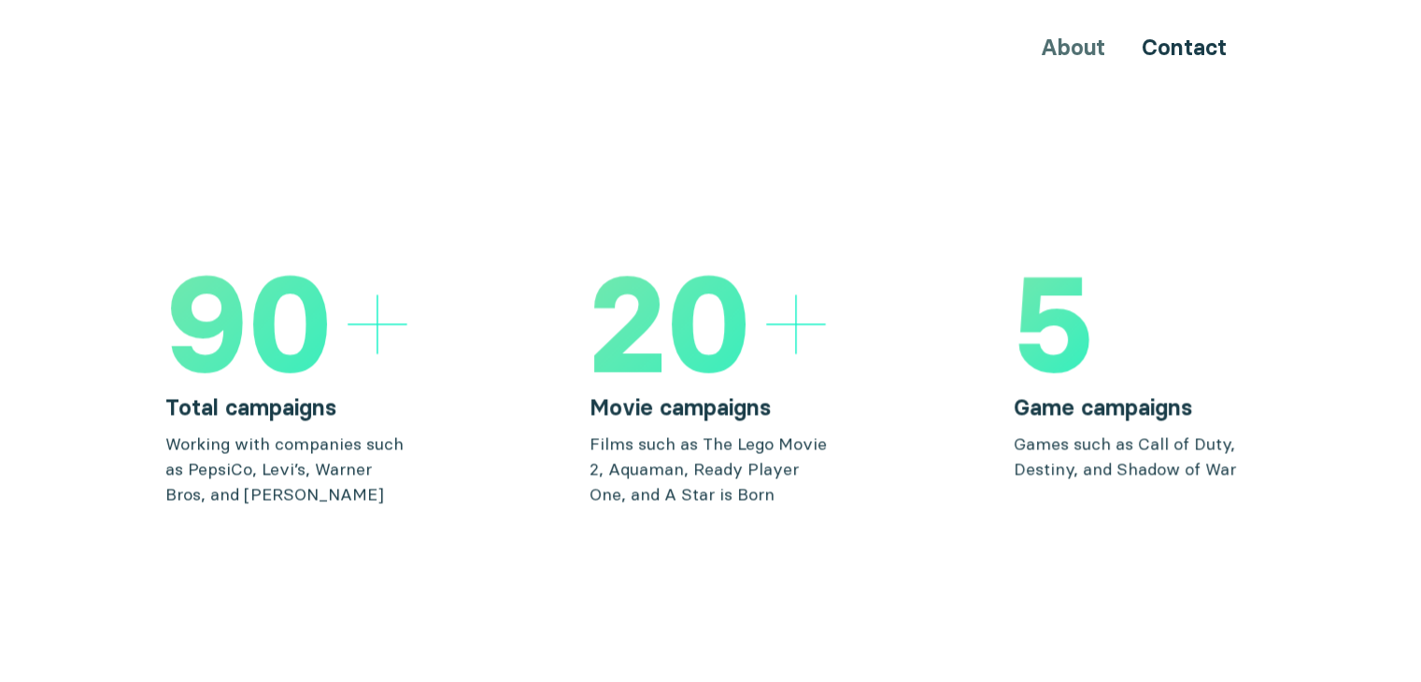
drag, startPoint x: 805, startPoint y: 282, endPoint x: 791, endPoint y: 298, distance: 21.2
click at [800, 294] on icon at bounding box center [796, 324] width 60 height 60
click at [791, 298] on icon at bounding box center [796, 324] width 60 height 60
click at [365, 294] on icon at bounding box center [377, 324] width 60 height 60
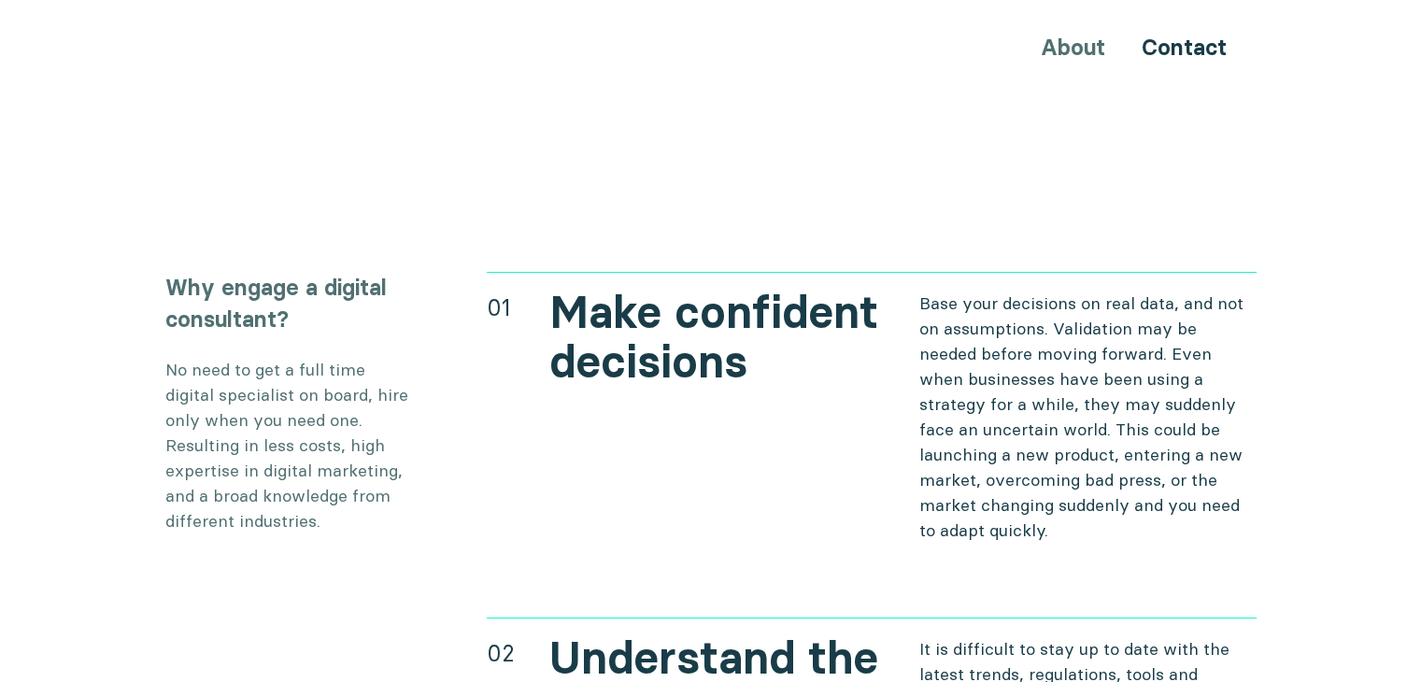
scroll to position [6682, 0]
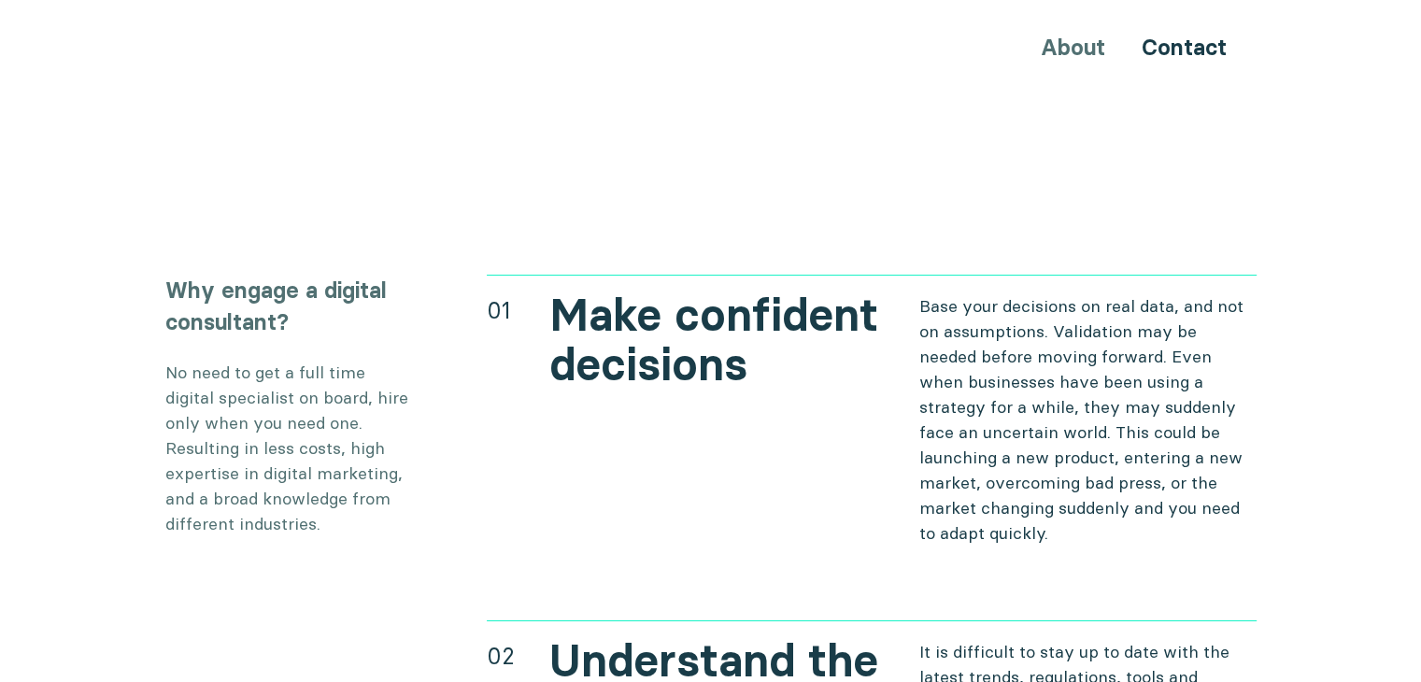
click at [891, 275] on div "01 Make confident decisions Base your decisions on real data, and not on assump…" at bounding box center [872, 410] width 770 height 271
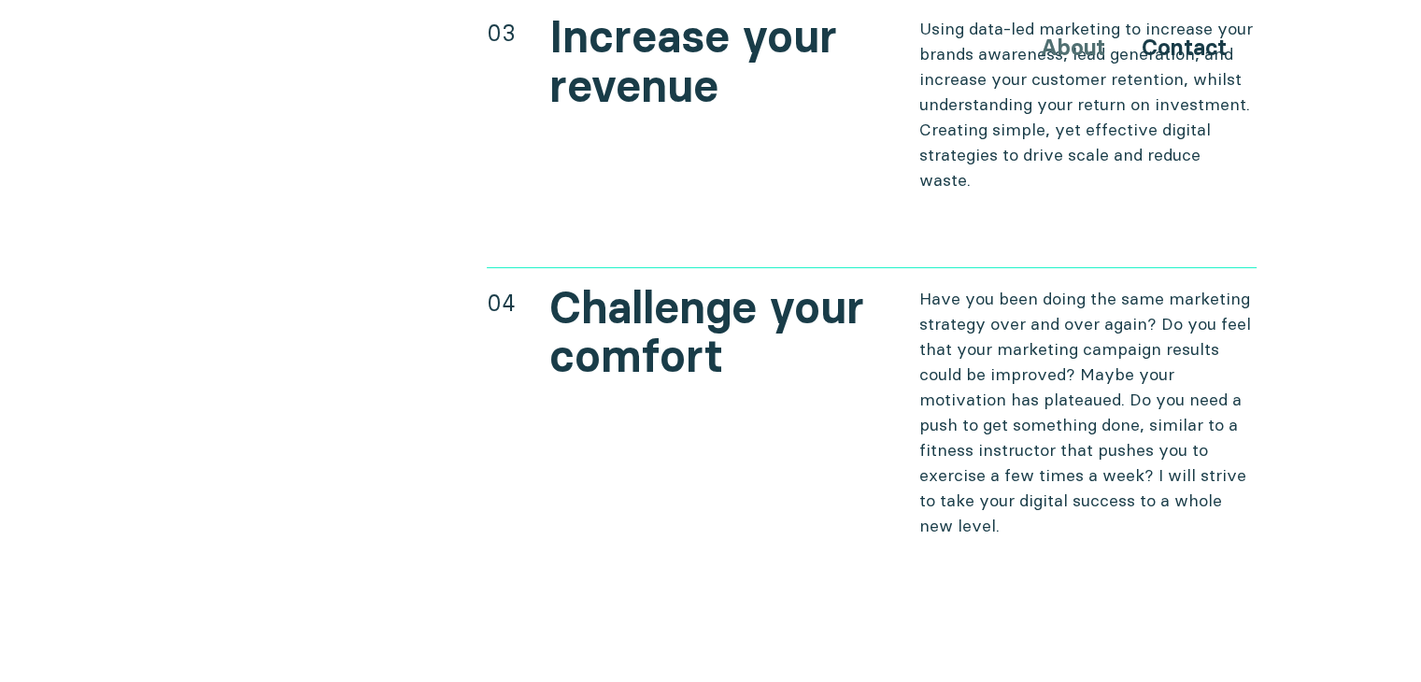
scroll to position [8052, 0]
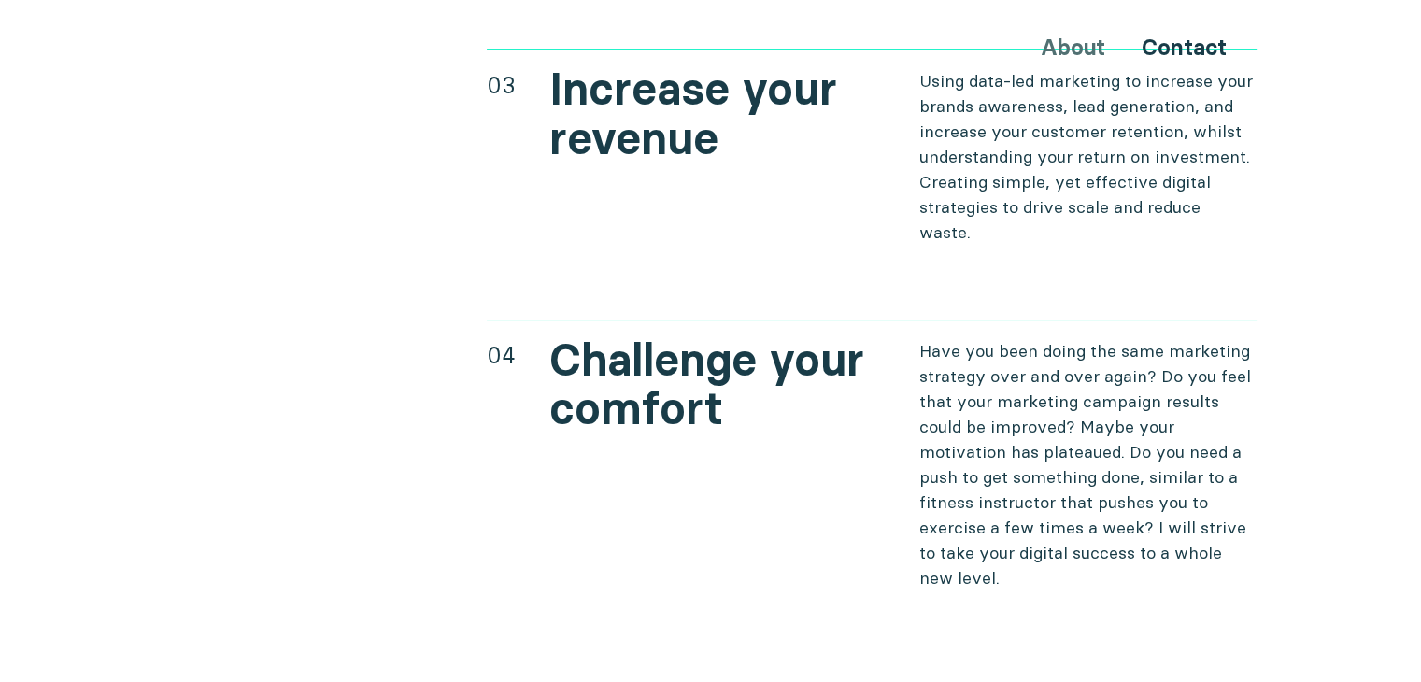
click at [848, 112] on div "03 Increase your revenue Using data-led marketing to increase your brands aware…" at bounding box center [872, 146] width 770 height 195
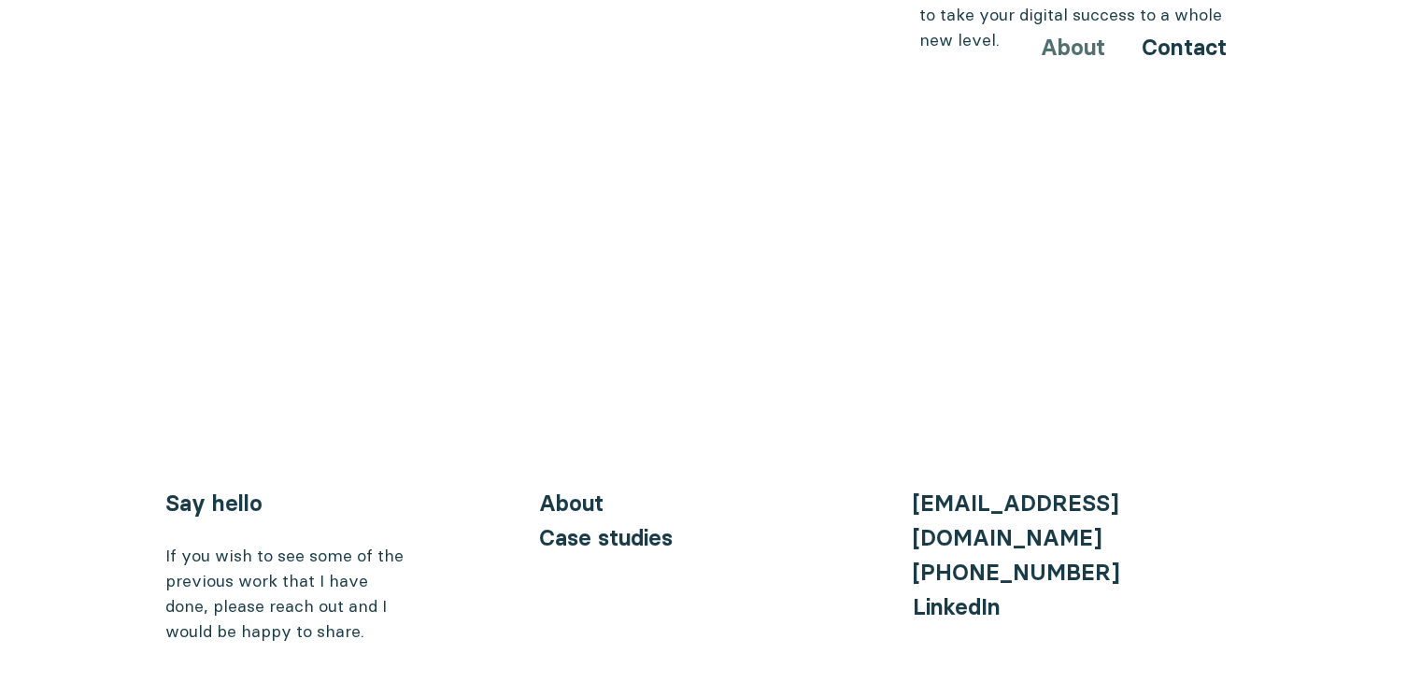
scroll to position [7398, 0]
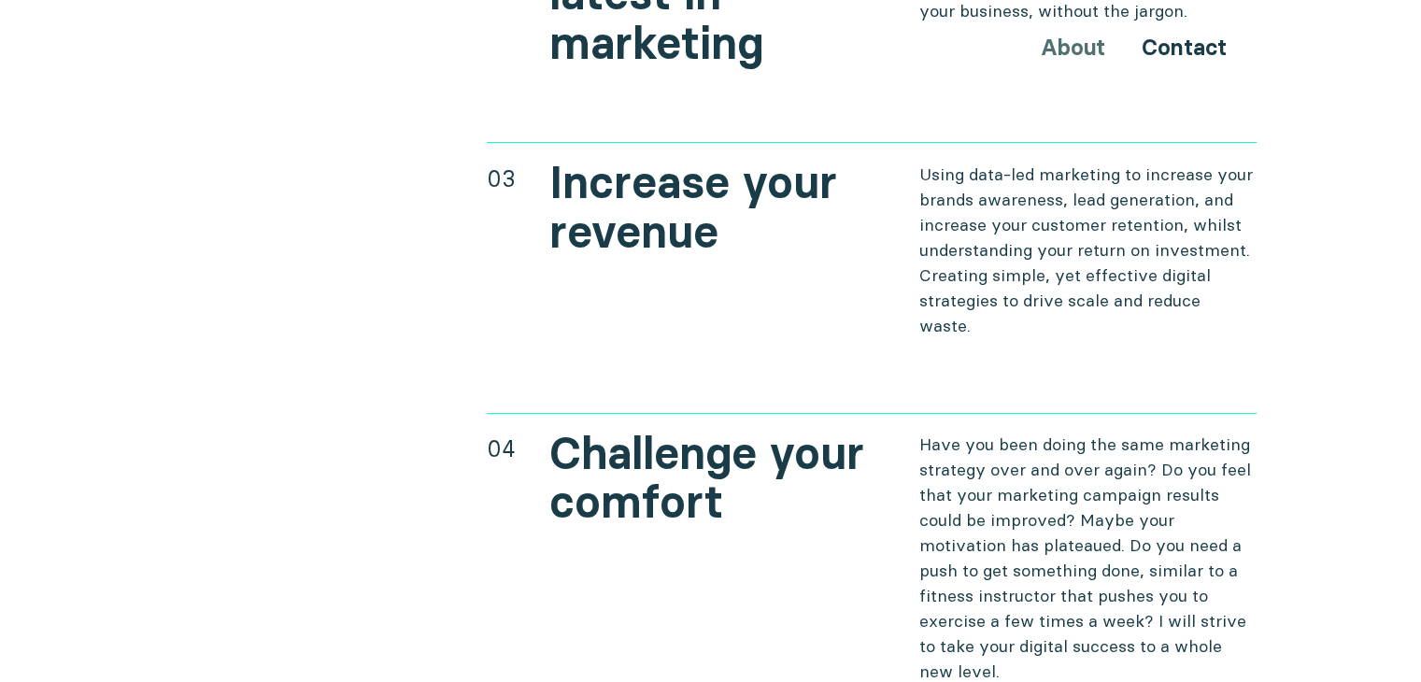
click at [580, 158] on h2 "Increase your revenue" at bounding box center [717, 207] width 337 height 99
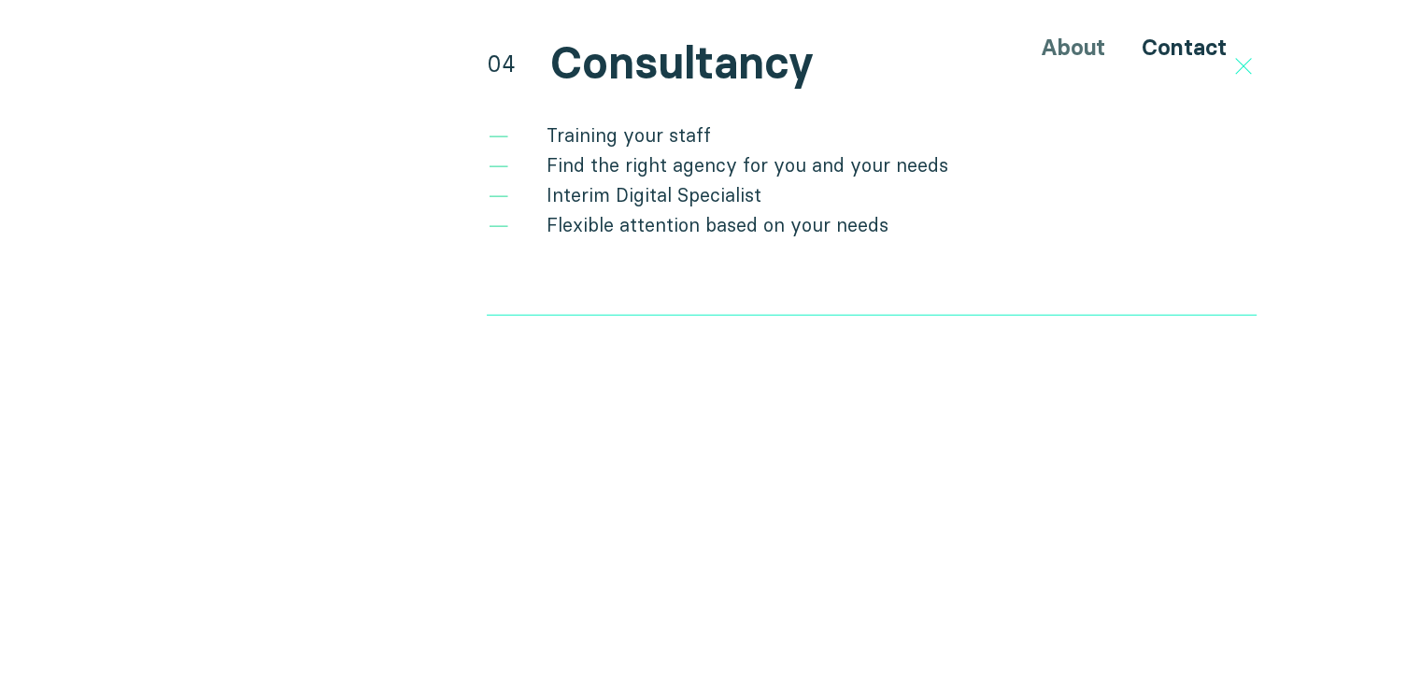
scroll to position [5156, 0]
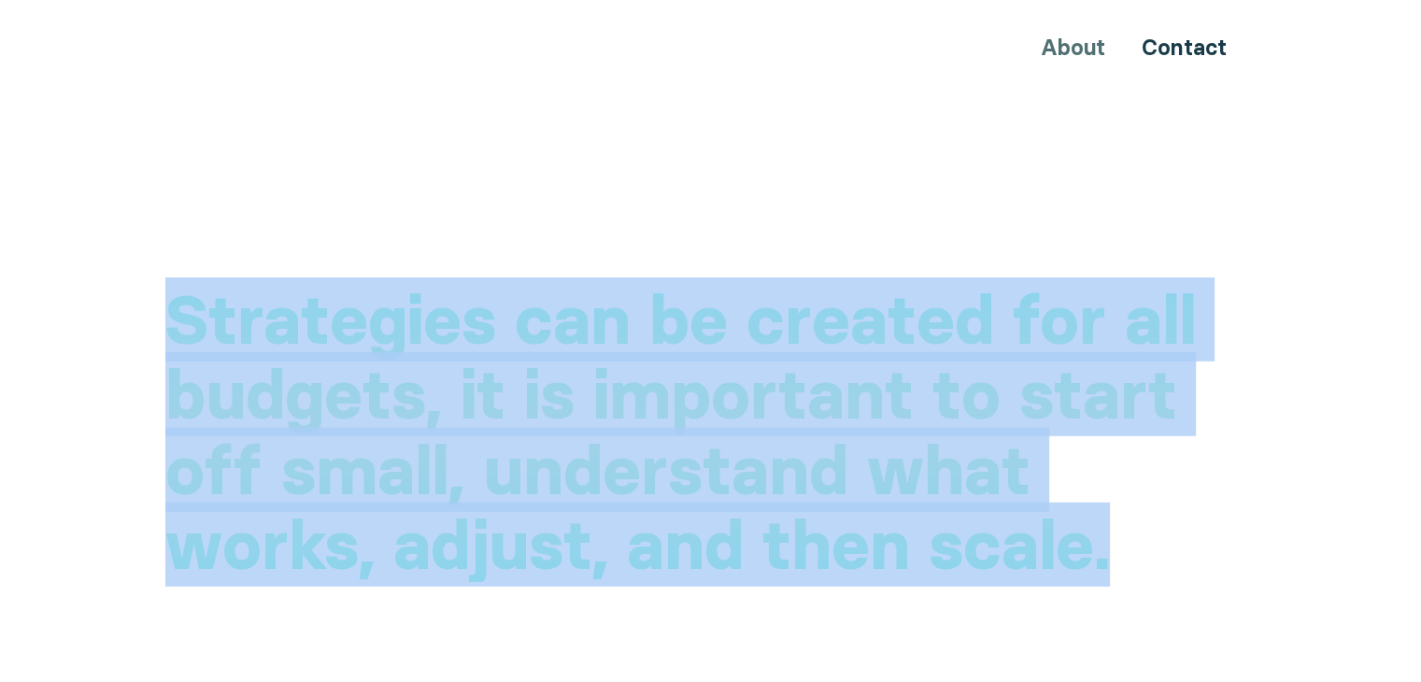
drag, startPoint x: 179, startPoint y: 249, endPoint x: 1031, endPoint y: 475, distance: 881.2
click at [1031, 475] on h2 "Strategies can be created for all budgets, it is important to start off small, …" at bounding box center [710, 432] width 1091 height 300
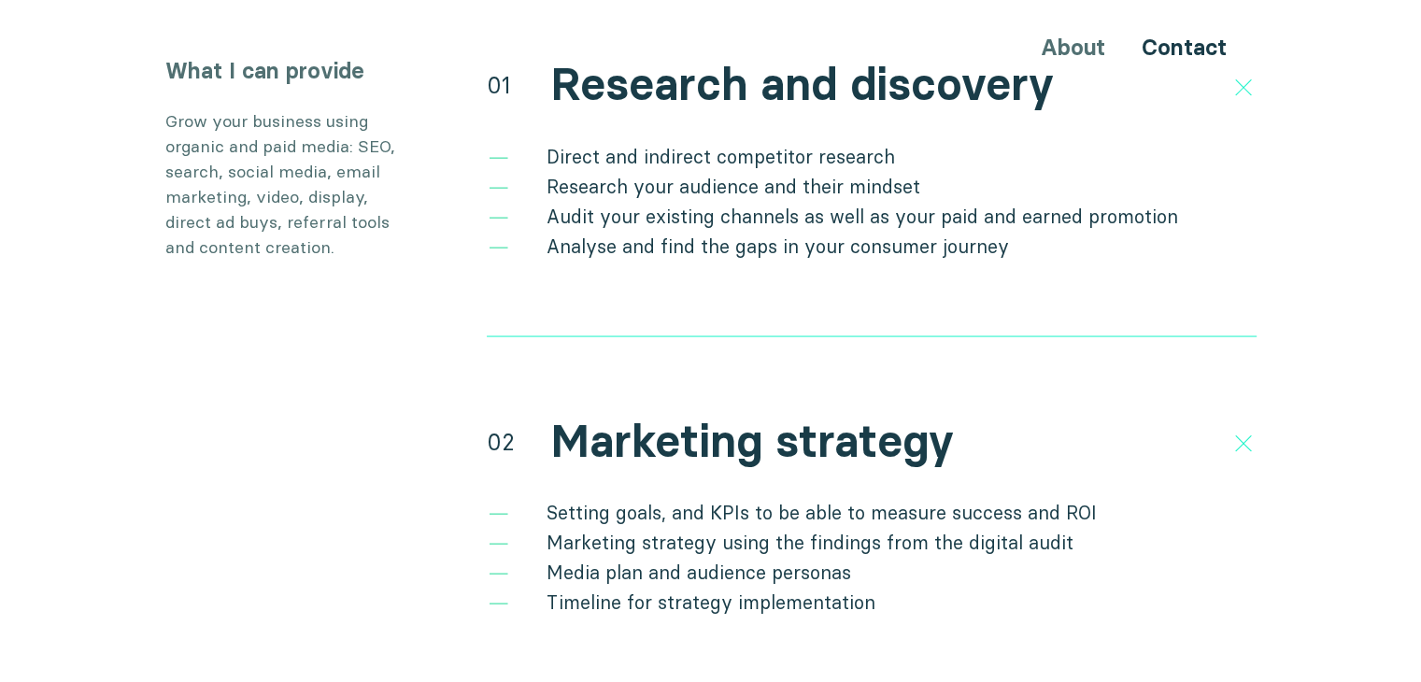
scroll to position [3288, 0]
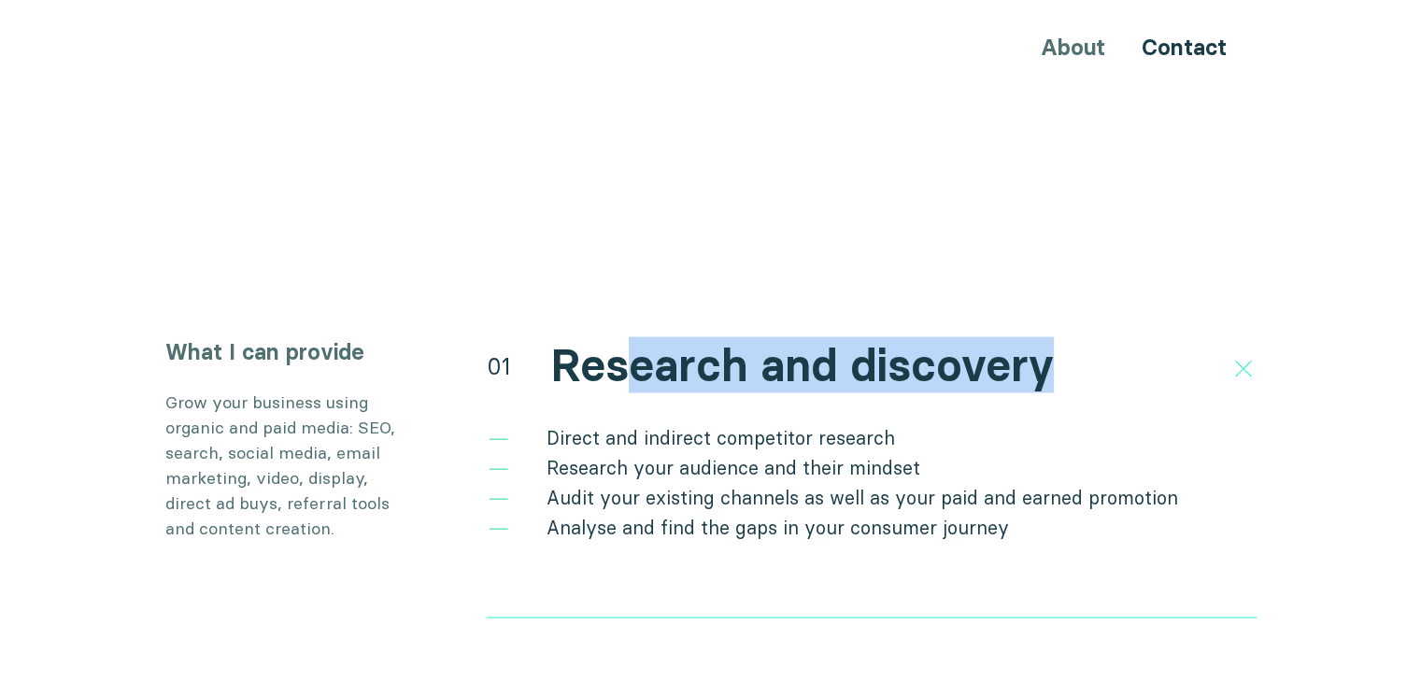
drag, startPoint x: 631, startPoint y: 330, endPoint x: 1075, endPoint y: 341, distance: 443.8
click at [1075, 341] on div "01 Research and discovery" at bounding box center [872, 363] width 770 height 57
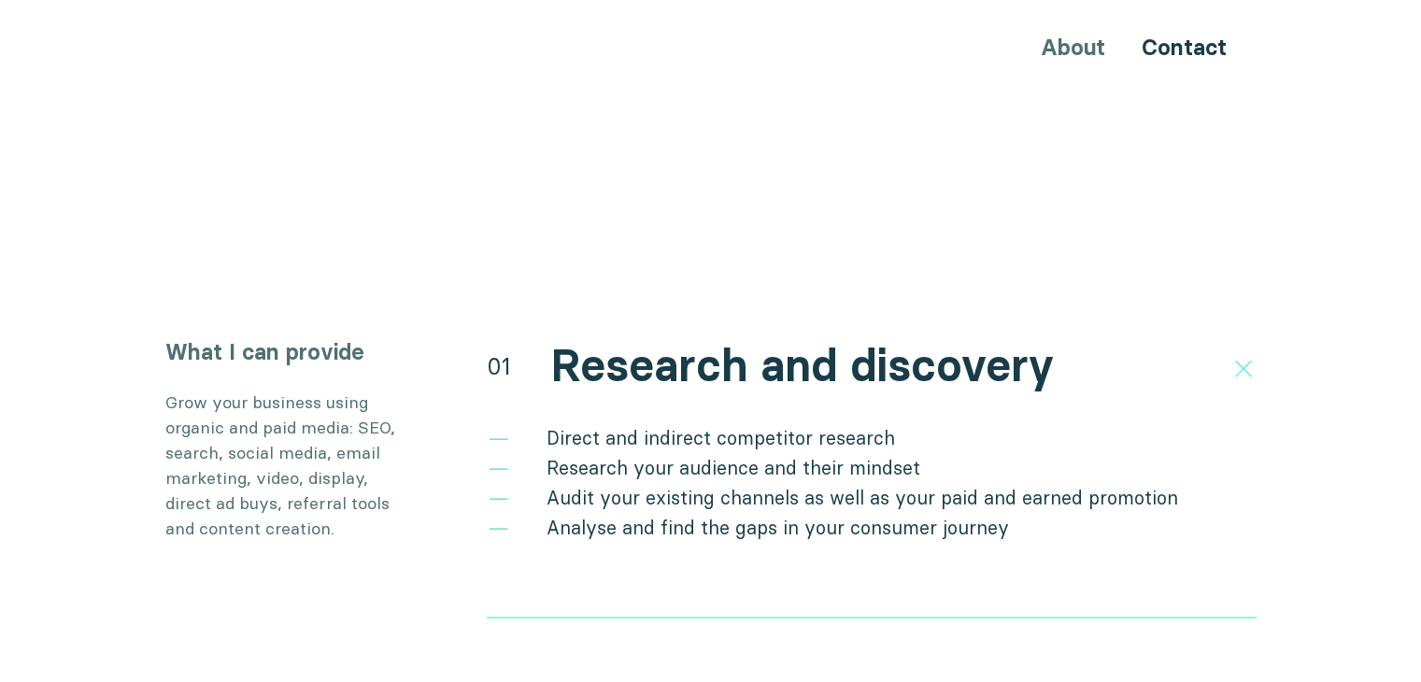
click at [726, 422] on li "Direct and indirect competitor research" at bounding box center [872, 437] width 770 height 30
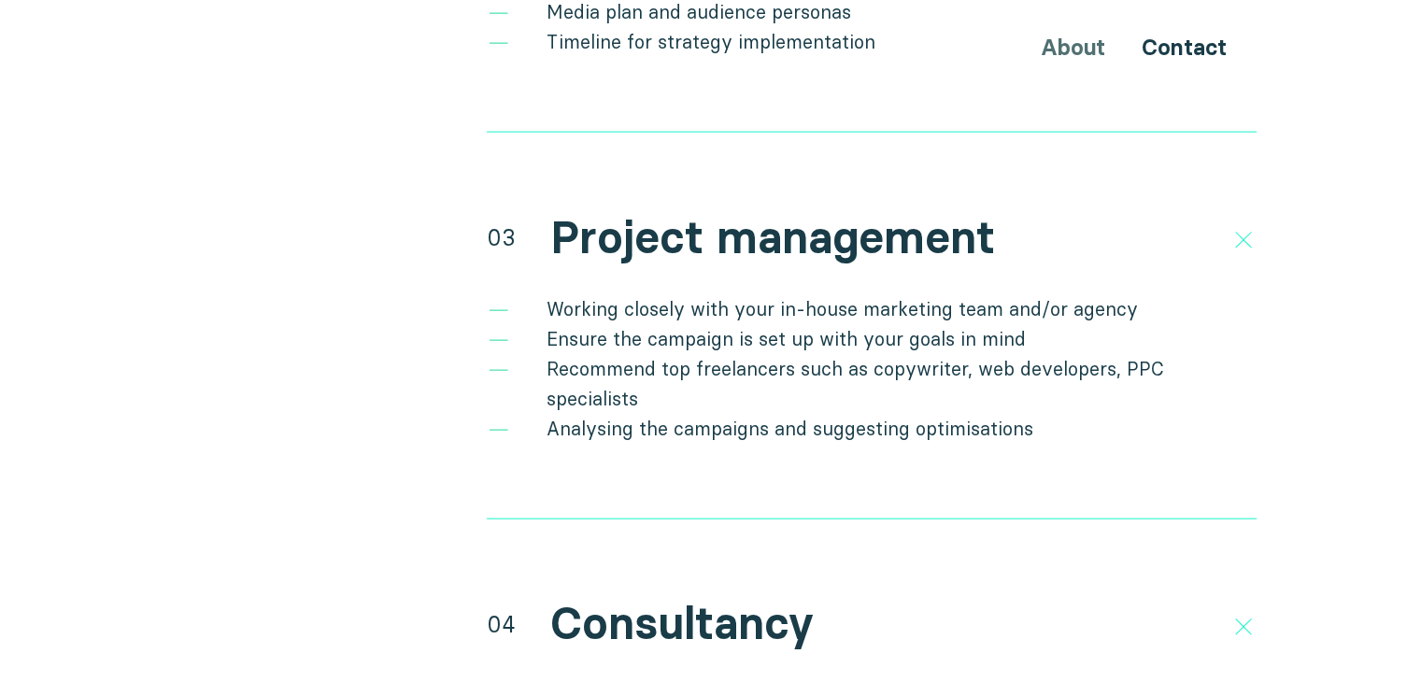
click at [602, 294] on li "Working closely with your in-house marketing team and/or agency" at bounding box center [872, 309] width 770 height 30
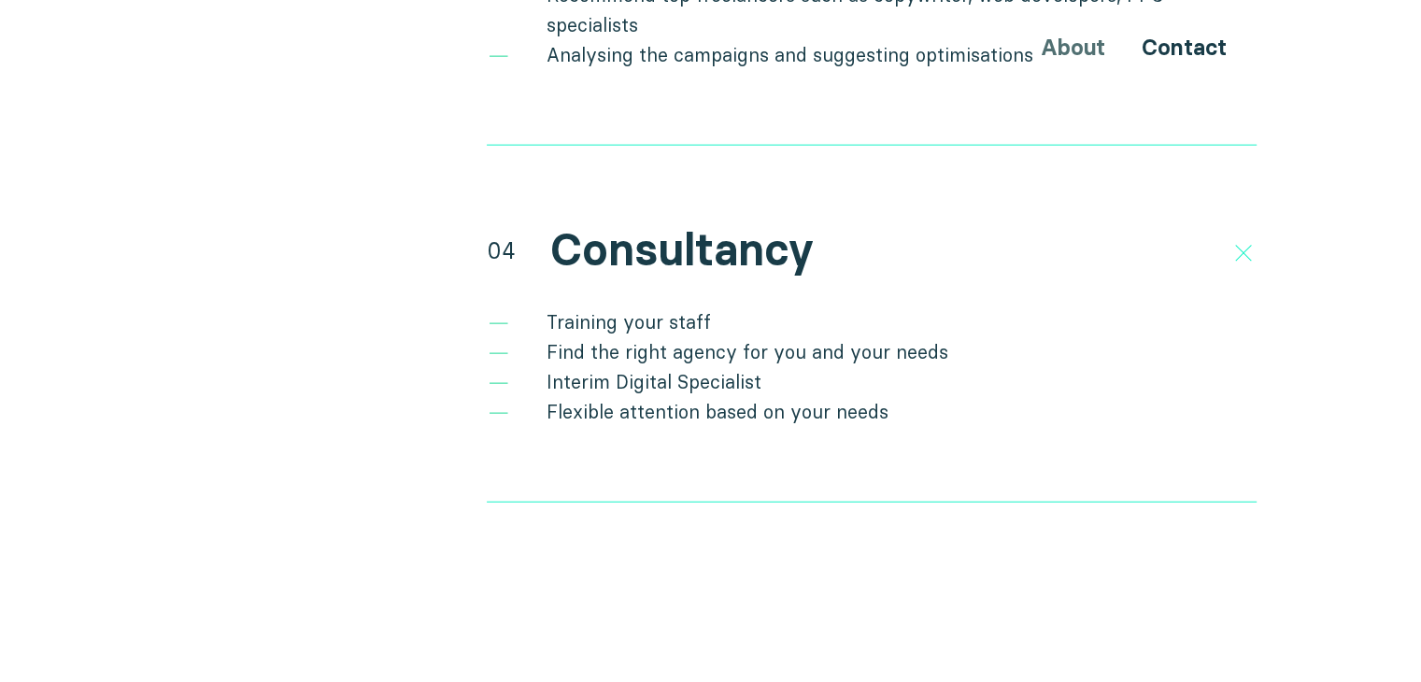
click at [601, 307] on li "Training your staff" at bounding box center [872, 322] width 770 height 30
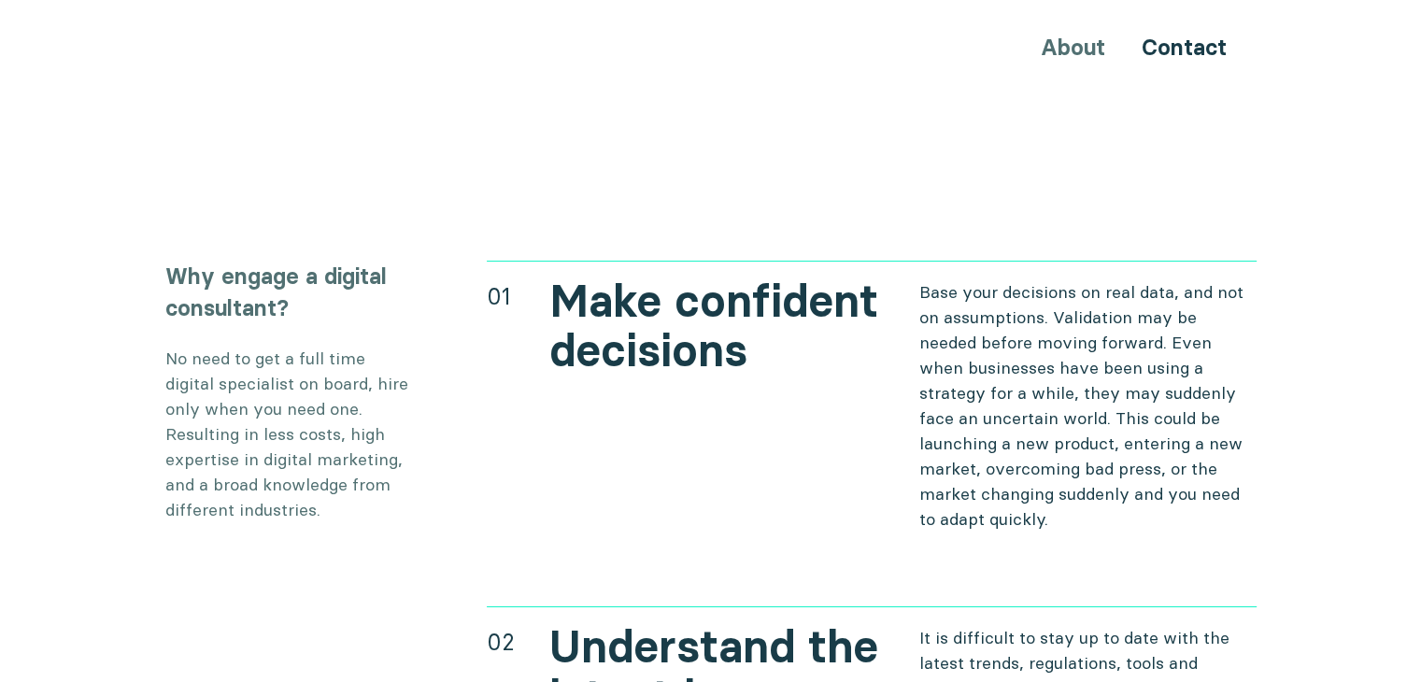
scroll to position [6838, 0]
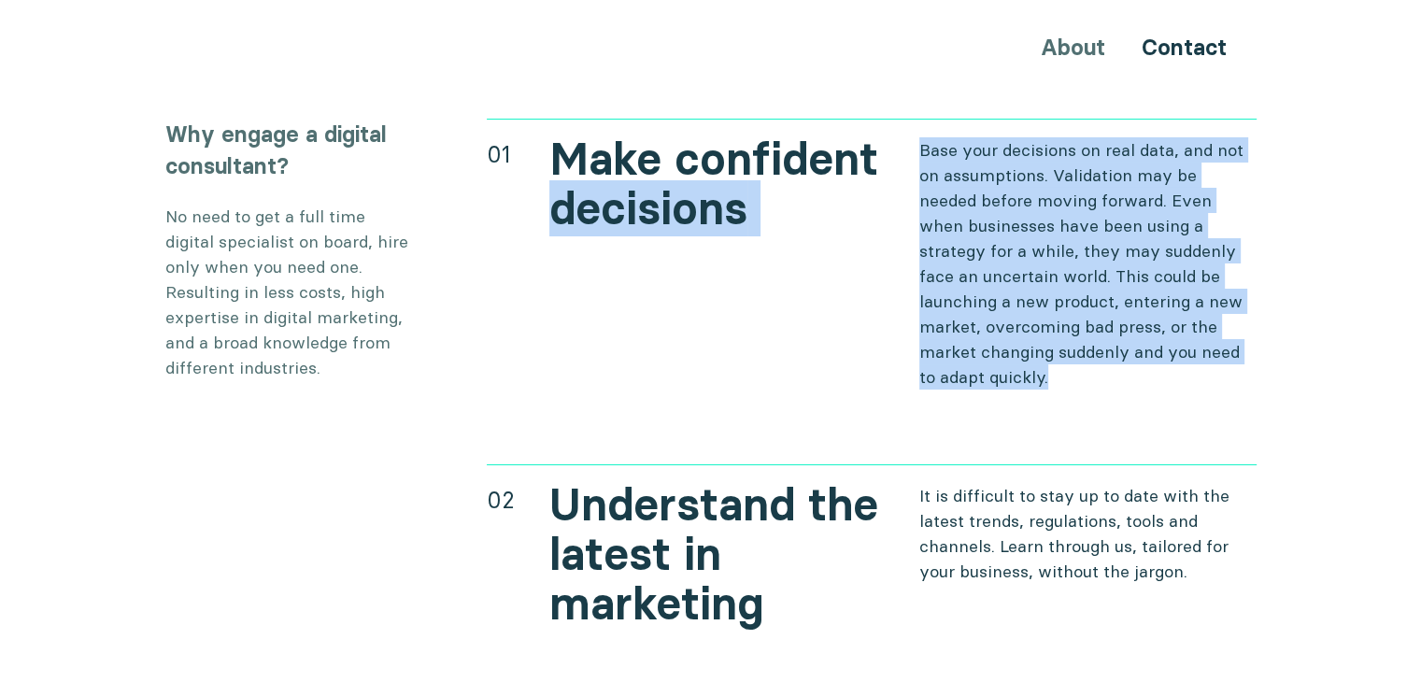
drag, startPoint x: 889, startPoint y: 92, endPoint x: 1081, endPoint y: 311, distance: 291.3
click at [1113, 307] on div "01 Make confident decisions Base your decisions on real data, and not on assump…" at bounding box center [872, 254] width 770 height 271
drag, startPoint x: 1011, startPoint y: 195, endPoint x: 998, endPoint y: 174, distance: 25.2
click at [1009, 193] on p "Base your decisions on real data, and not on assumptions. Validation may be nee…" at bounding box center [1087, 263] width 337 height 252
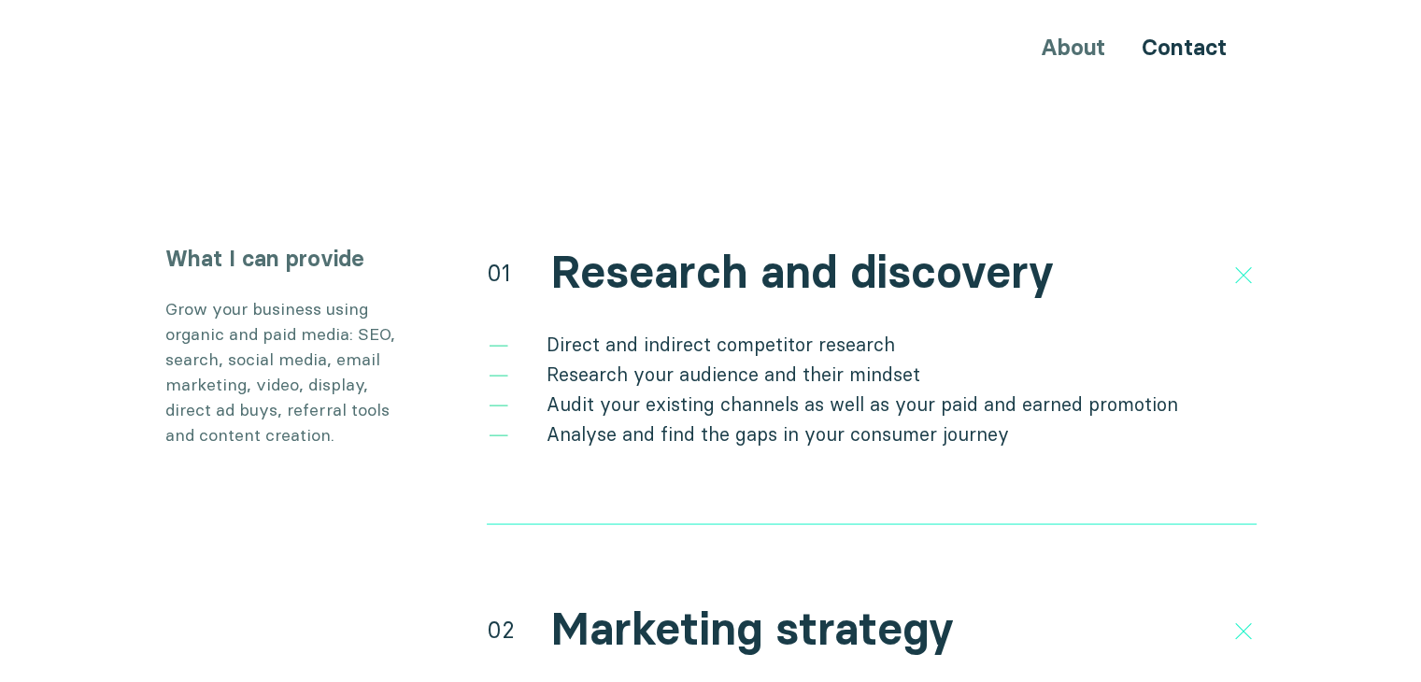
scroll to position [0, 0]
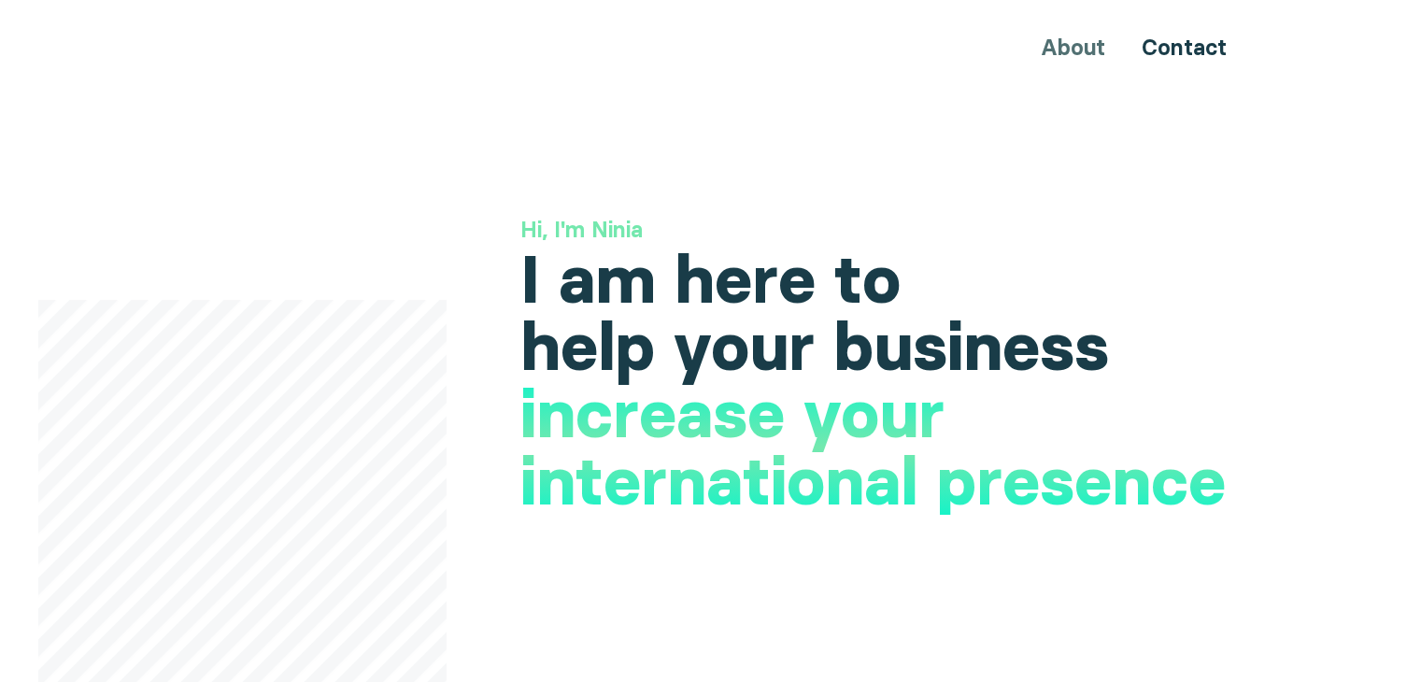
click at [1070, 53] on div "About Contact" at bounding box center [710, 47] width 1121 height 35
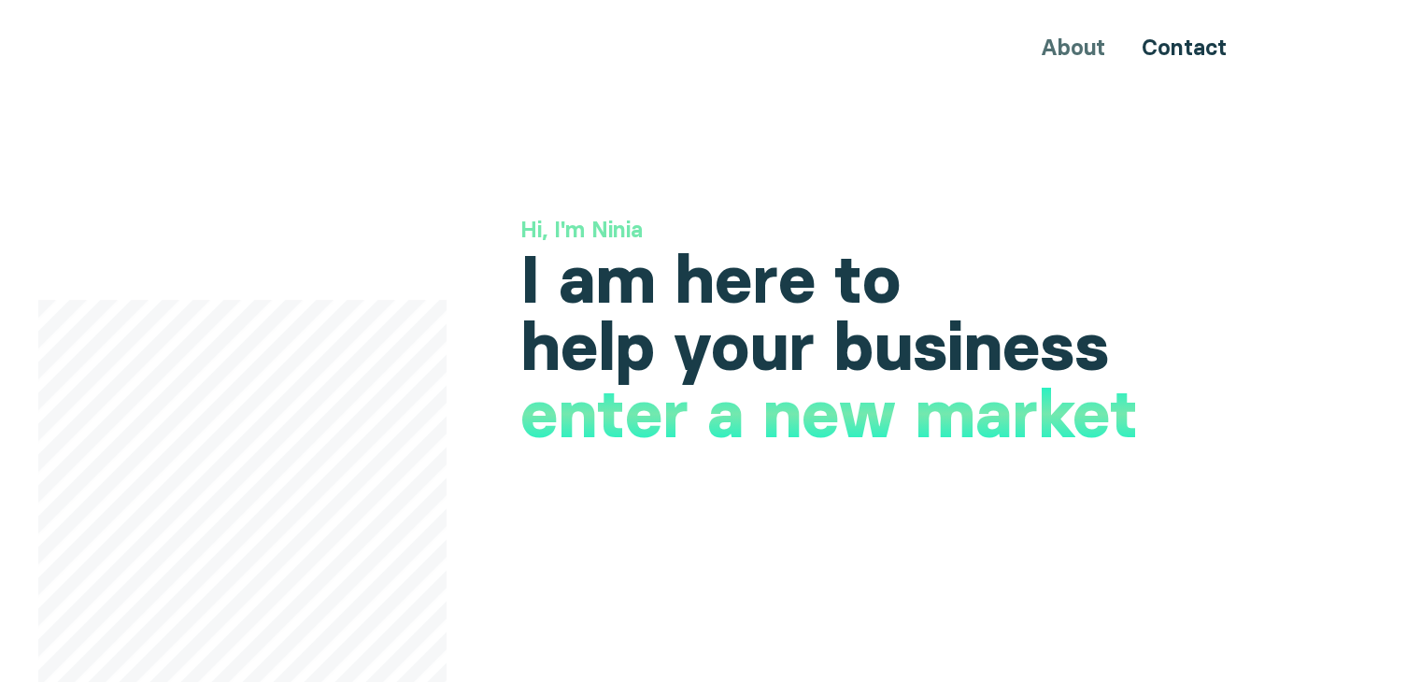
click at [1070, 50] on div "About Contact" at bounding box center [710, 47] width 1121 height 35
click at [1070, 44] on div "About Contact" at bounding box center [710, 47] width 1121 height 35
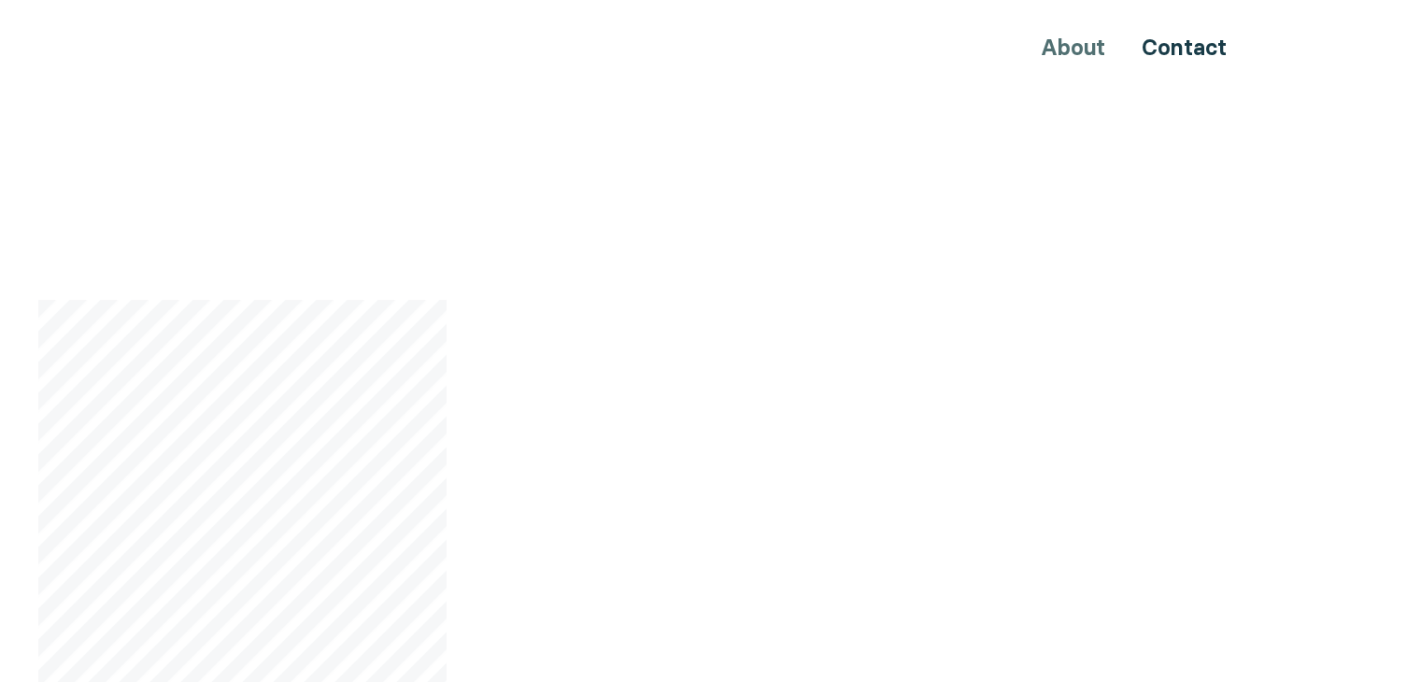
scroll to position [654, 0]
